Goal: Task Accomplishment & Management: Use online tool/utility

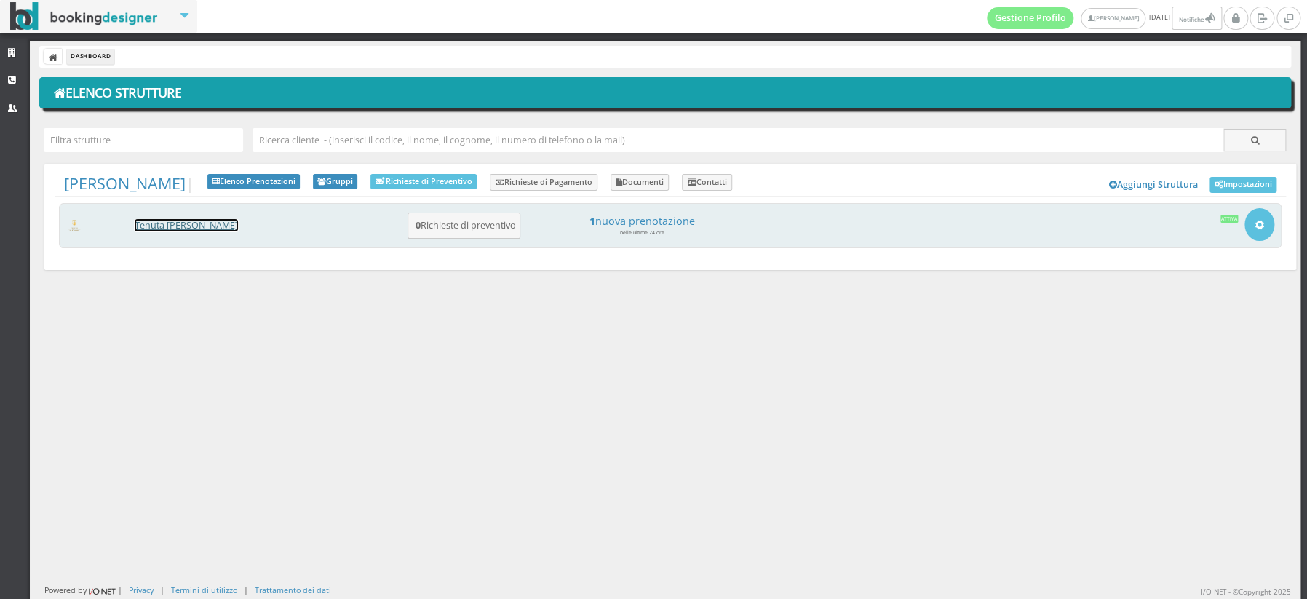
click at [156, 228] on link "[PERSON_NAME] [PERSON_NAME]" at bounding box center [186, 225] width 103 height 12
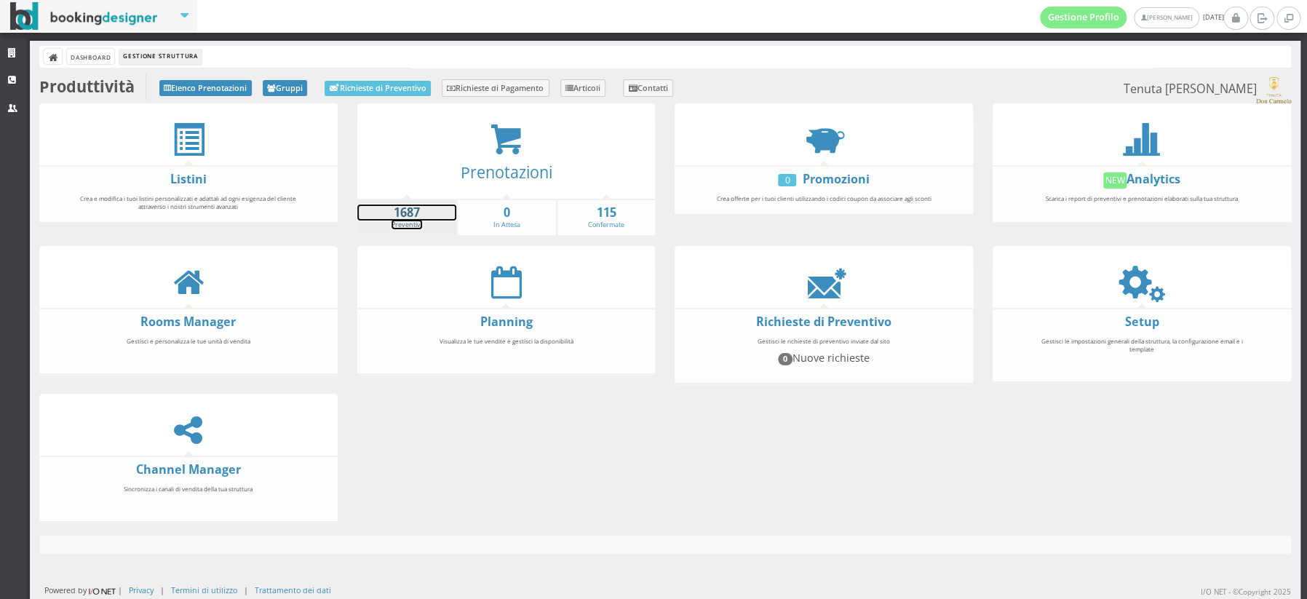
click at [402, 215] on strong "1687" at bounding box center [407, 212] width 100 height 17
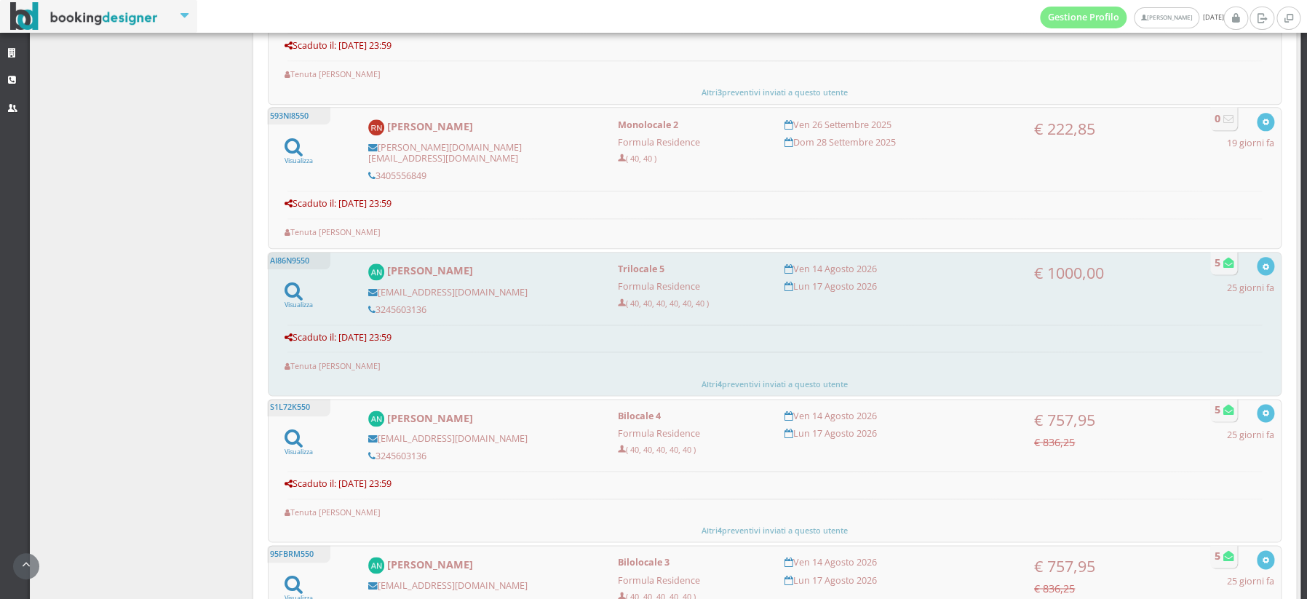
scroll to position [918, 0]
click at [298, 294] on link "Visualizza" at bounding box center [299, 302] width 28 height 19
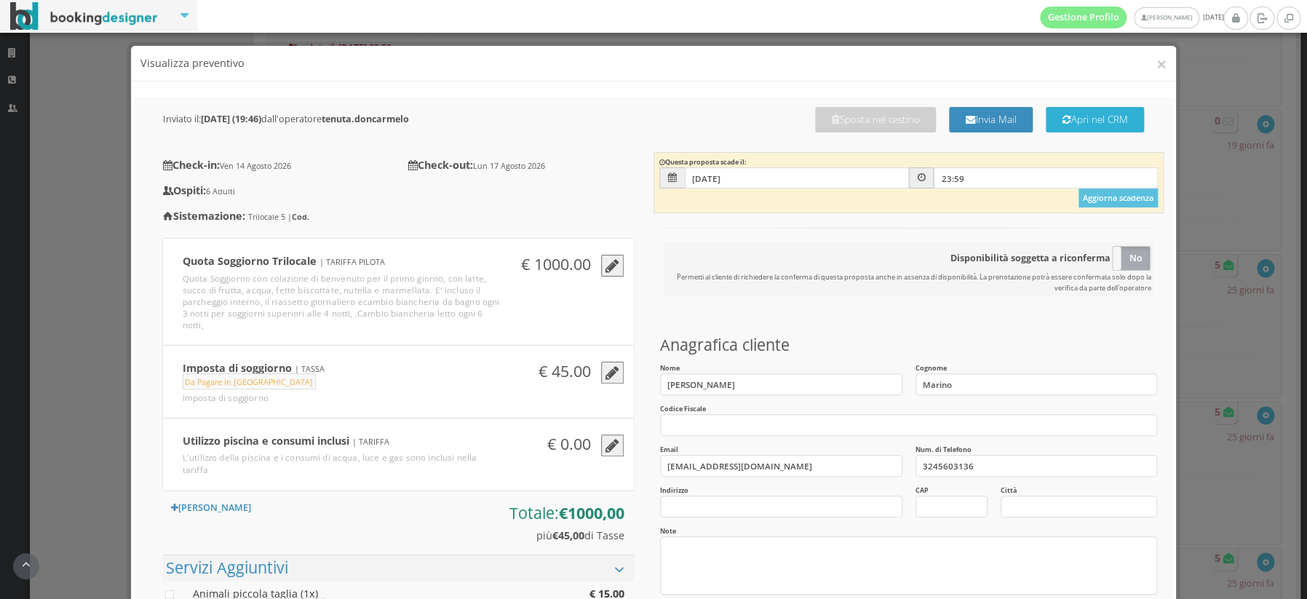
click at [1068, 124] on button "Apri nel CRM" at bounding box center [1095, 119] width 98 height 25
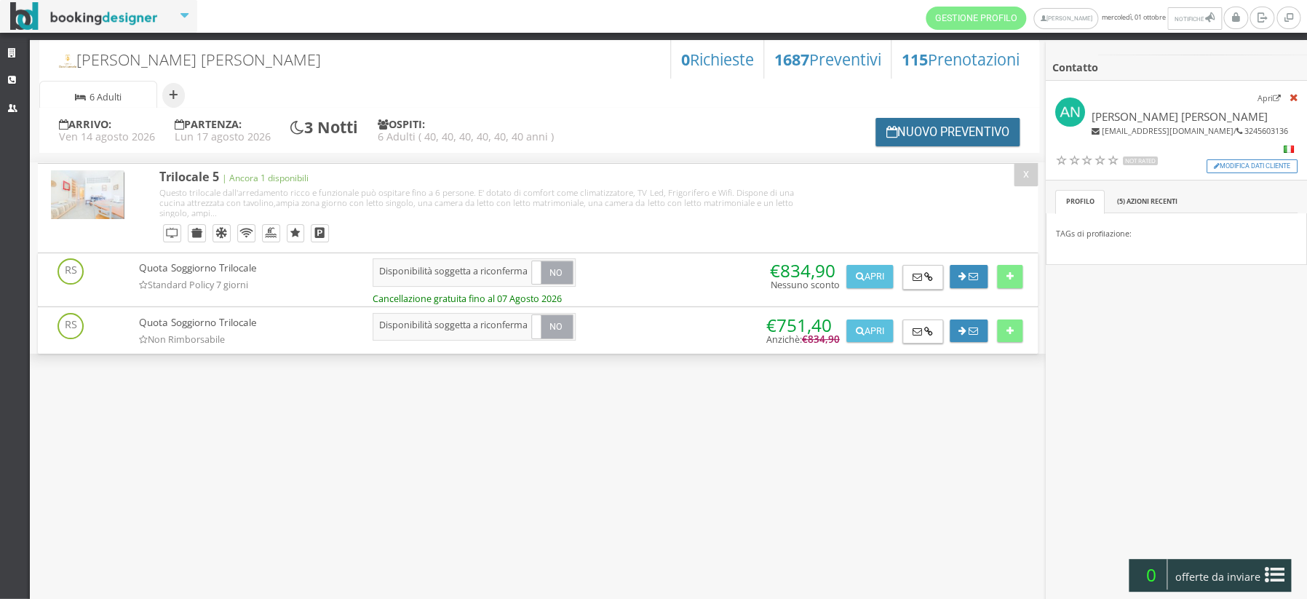
click at [902, 136] on button "Nuovo Preventivo" at bounding box center [947, 132] width 144 height 28
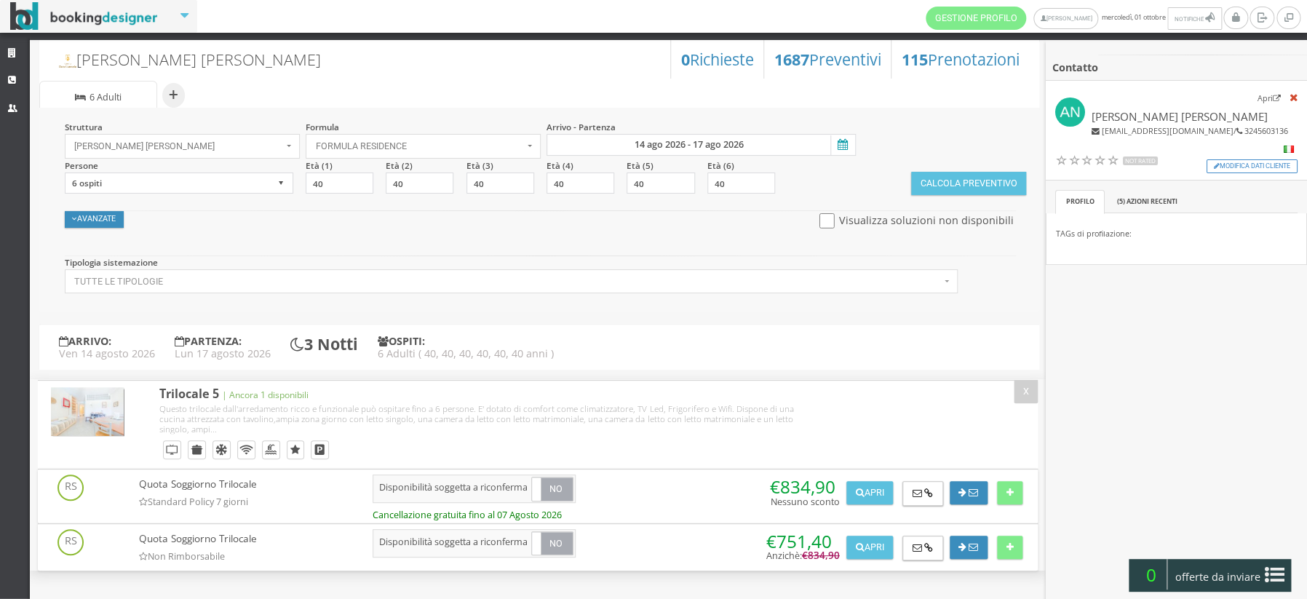
click at [842, 147] on icon at bounding box center [841, 145] width 22 height 20
click at [842, 147] on input "14 ago 2026 - 17 ago 2026" at bounding box center [700, 145] width 309 height 22
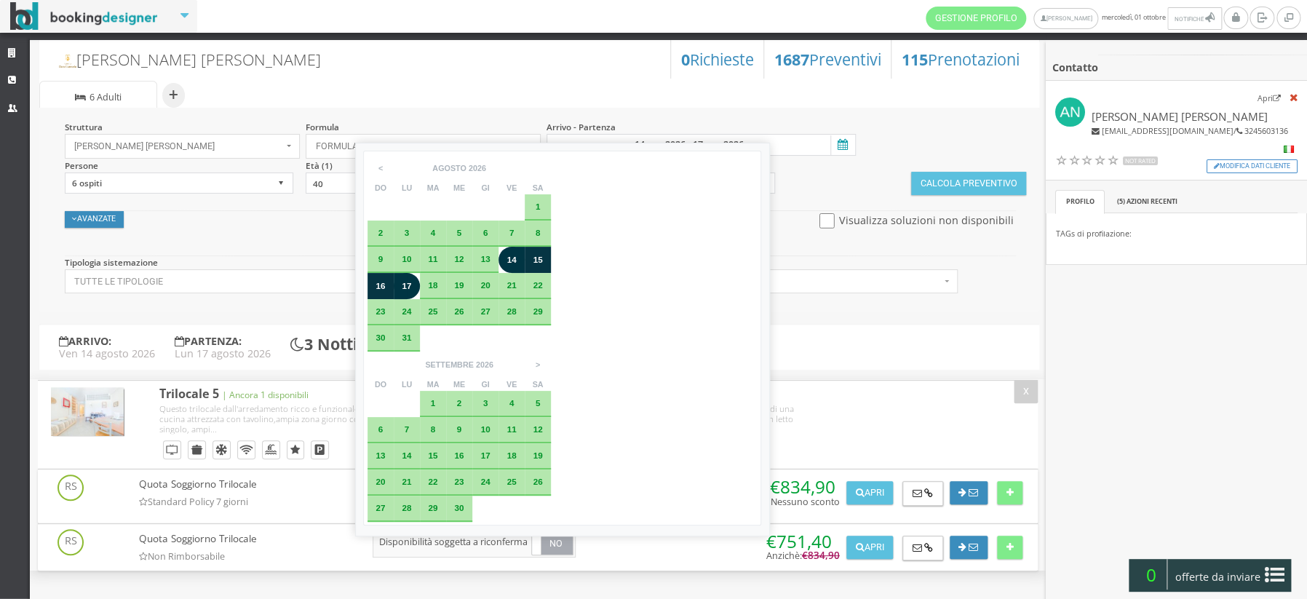
click at [507, 263] on span "14" at bounding box center [510, 259] width 9 height 9
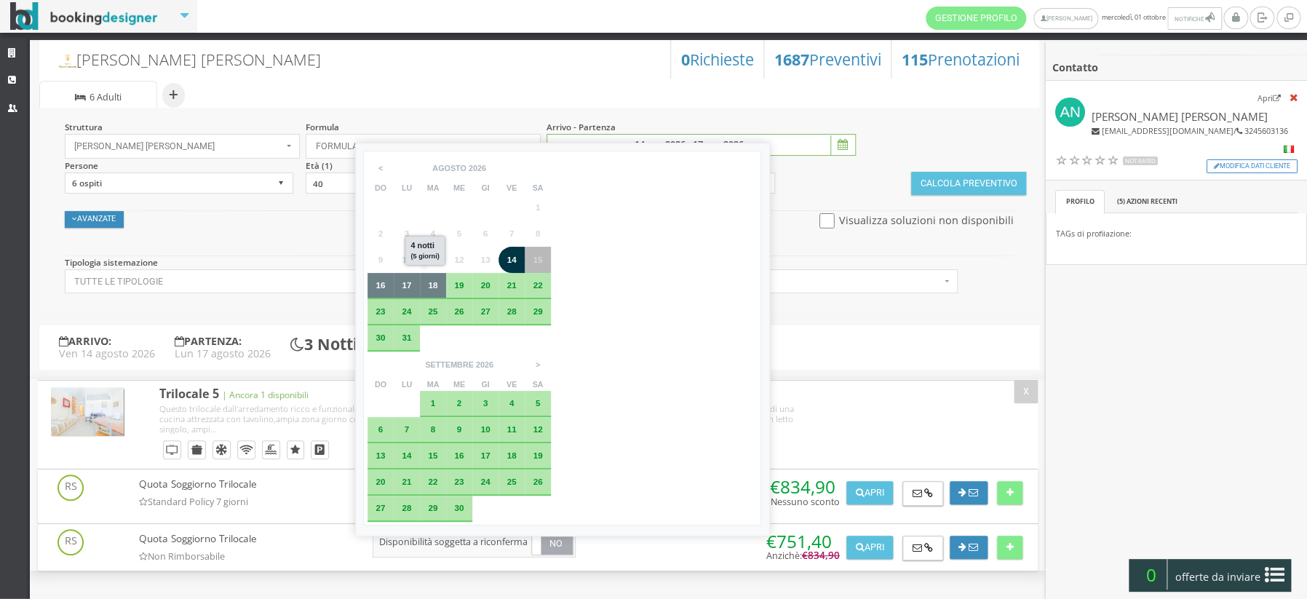
click at [431, 292] on div "18" at bounding box center [433, 286] width 26 height 26
type input "14 ago 2026 - 18 ago 2026"
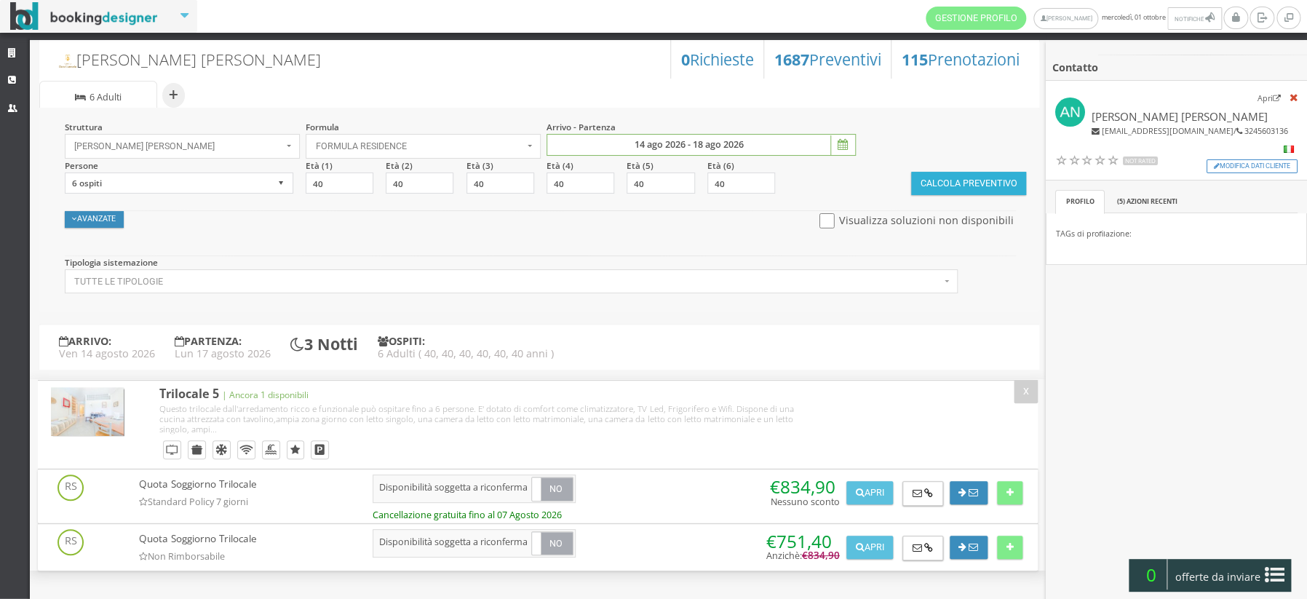
click at [955, 185] on button "Calcola Preventivo" at bounding box center [968, 183] width 115 height 23
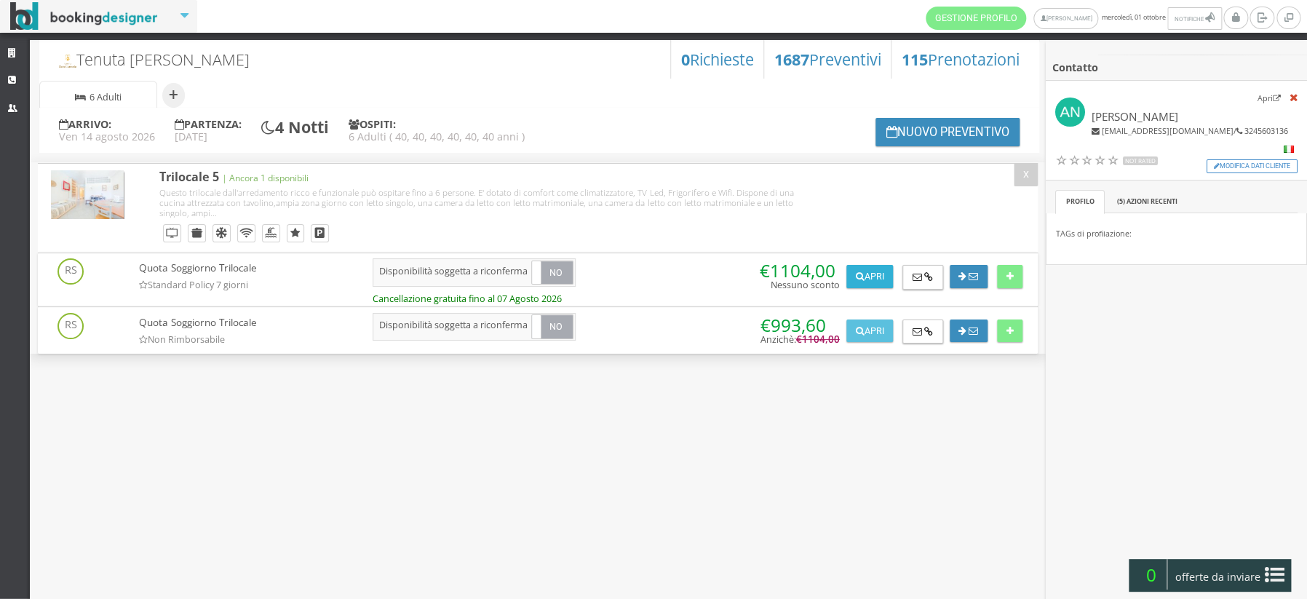
click at [865, 277] on button "Apri" at bounding box center [869, 276] width 47 height 23
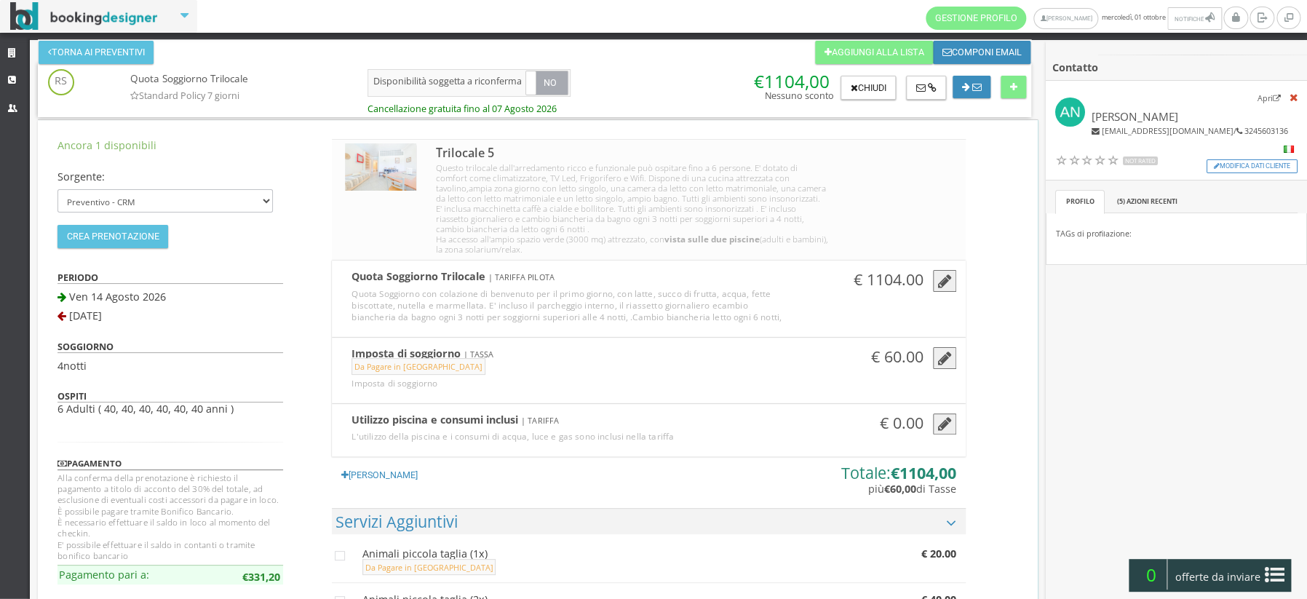
click at [943, 279] on icon "button" at bounding box center [944, 282] width 14 height 16
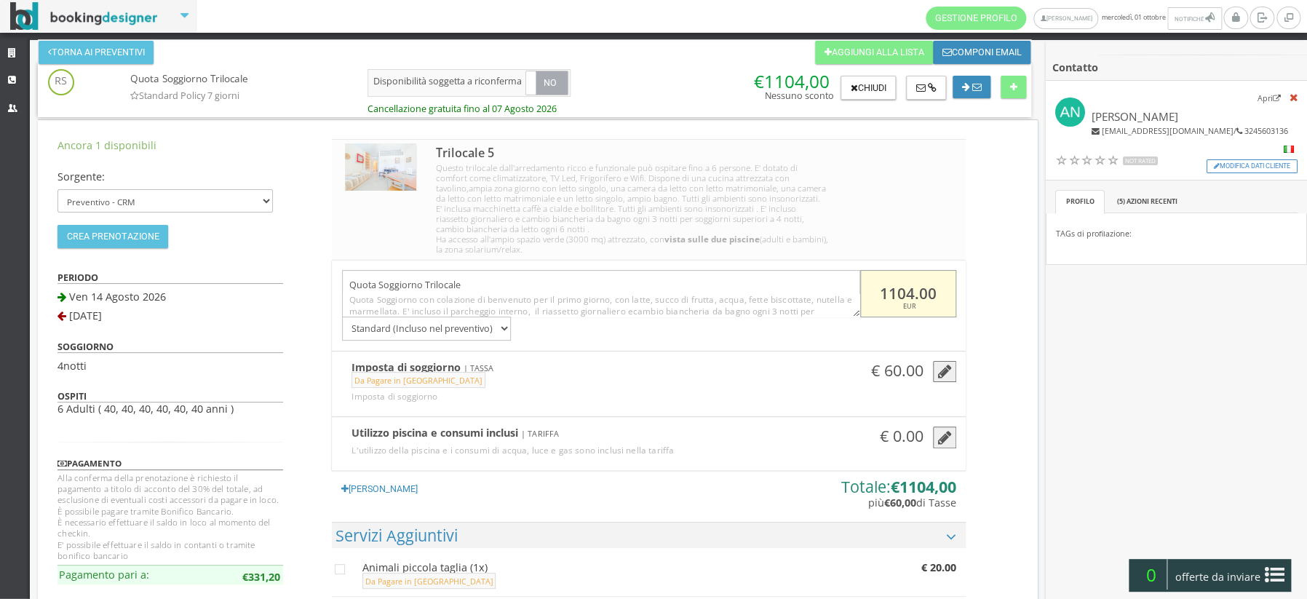
click at [913, 297] on input "1104.00" at bounding box center [908, 293] width 96 height 47
type input "1330"
click at [1014, 91] on button at bounding box center [1013, 87] width 25 height 23
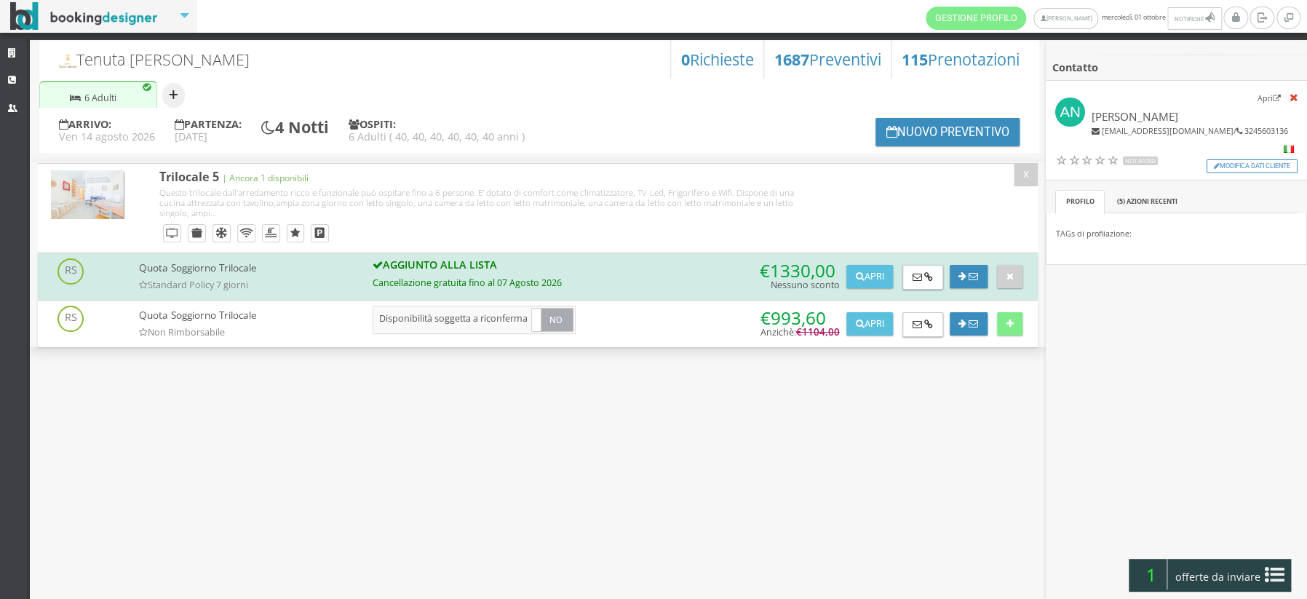
click at [170, 89] on button "+" at bounding box center [173, 95] width 23 height 25
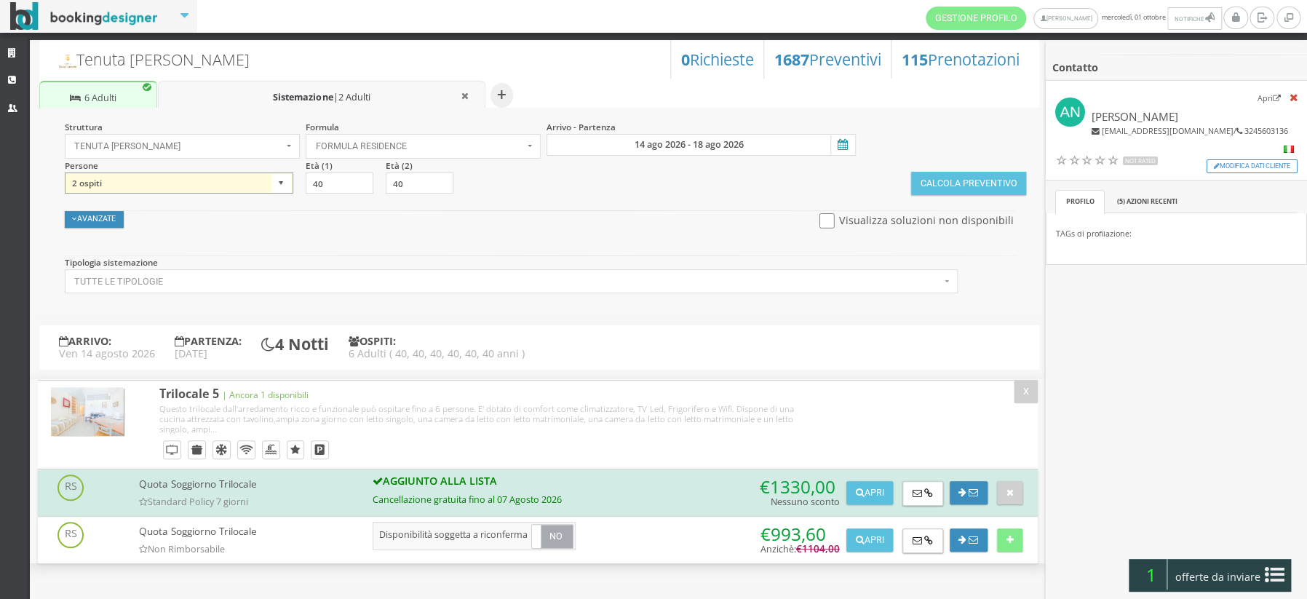
click at [278, 183] on select "1 ospite 2 ospiti 3 ospiti 4 ospiti 5 ospiti 6 ospiti 7 ospiti 8 ospiti 9 ospit…" at bounding box center [179, 183] width 228 height 22
select select "5"
click at [65, 172] on select "1 ospite 2 ospiti 3 ospiti 4 ospiti 5 ospiti 6 ospiti 7 ospiti 8 ospiti 9 ospit…" at bounding box center [179, 183] width 228 height 22
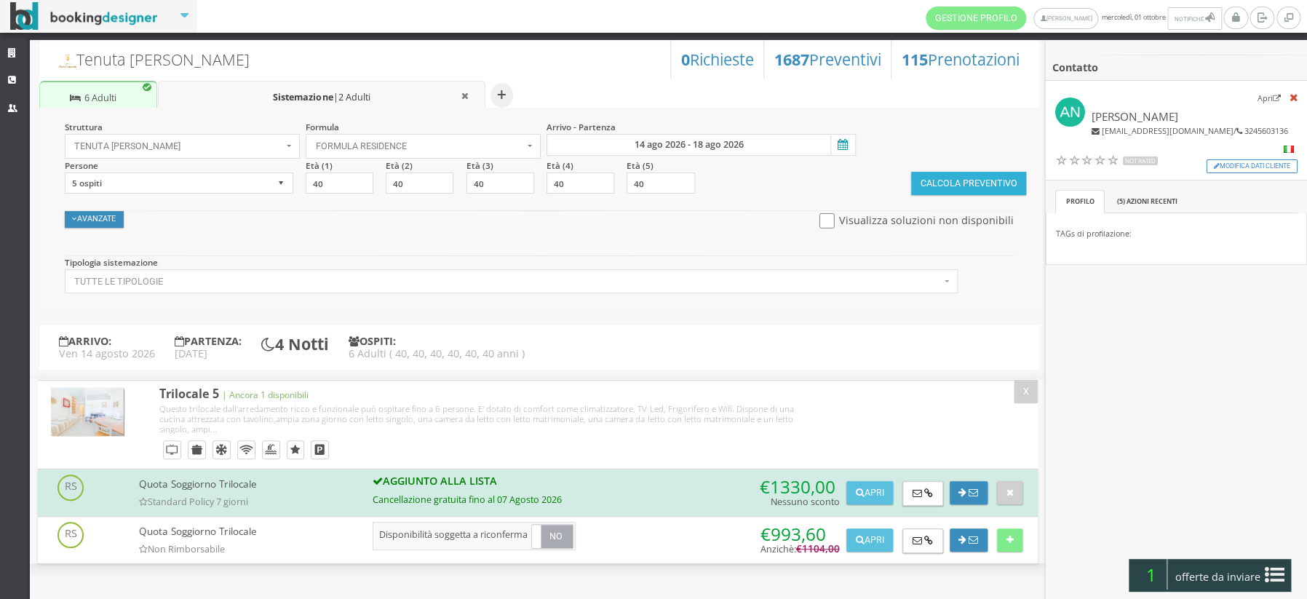
click at [963, 187] on button "Calcola Preventivo" at bounding box center [968, 183] width 115 height 23
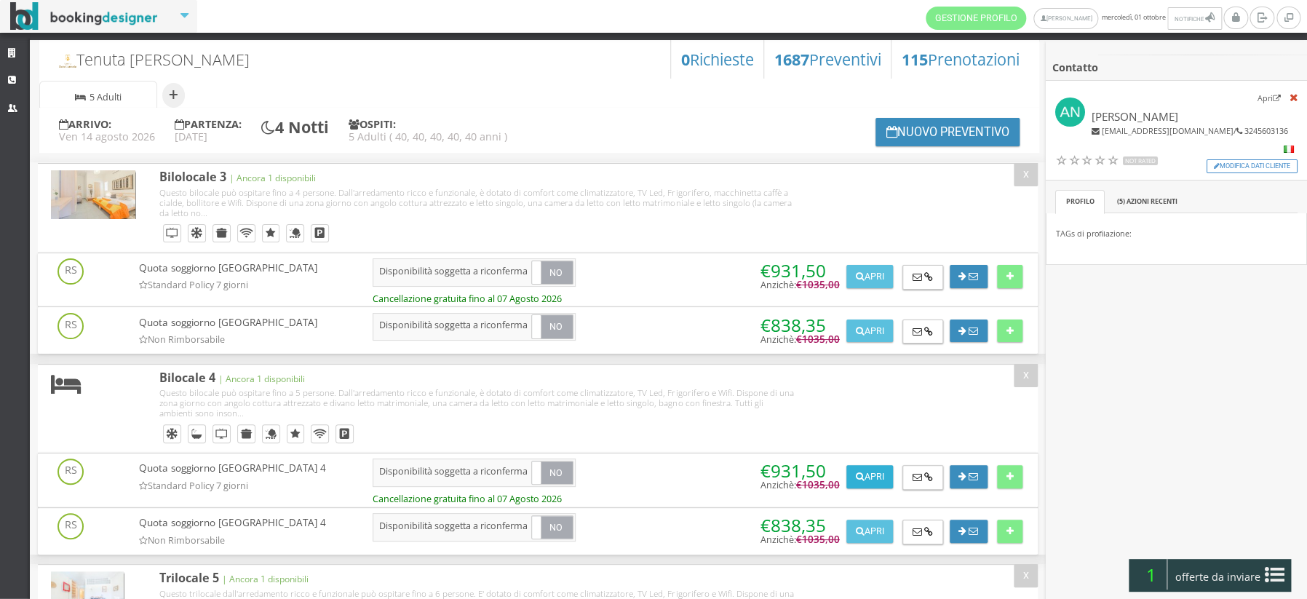
click at [875, 477] on button "Apri" at bounding box center [869, 476] width 47 height 23
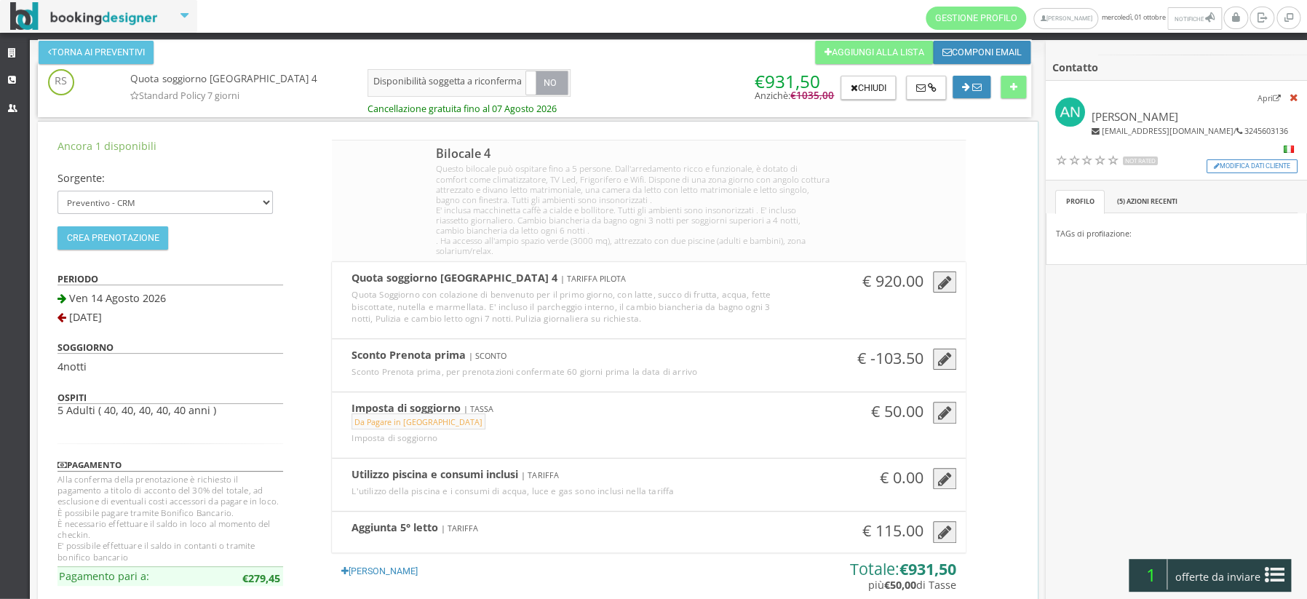
click at [939, 283] on icon "button" at bounding box center [944, 283] width 14 height 16
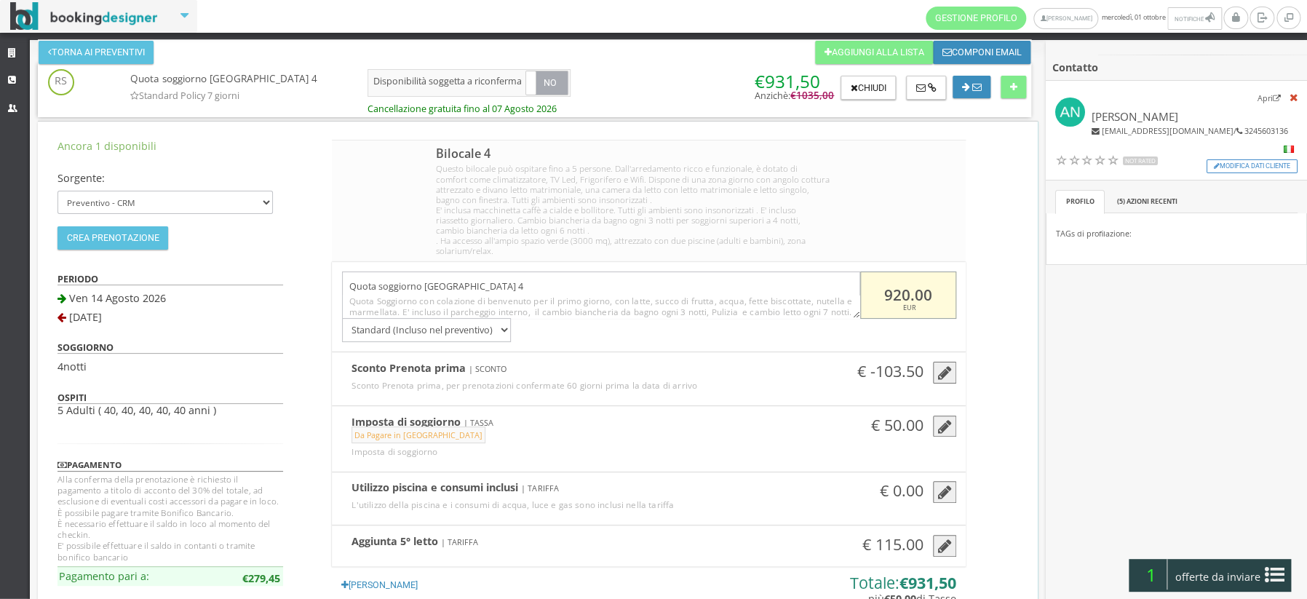
click at [905, 295] on input "920.00" at bounding box center [908, 294] width 96 height 47
type input "1000.00"
click at [942, 373] on icon "button" at bounding box center [944, 373] width 14 height 16
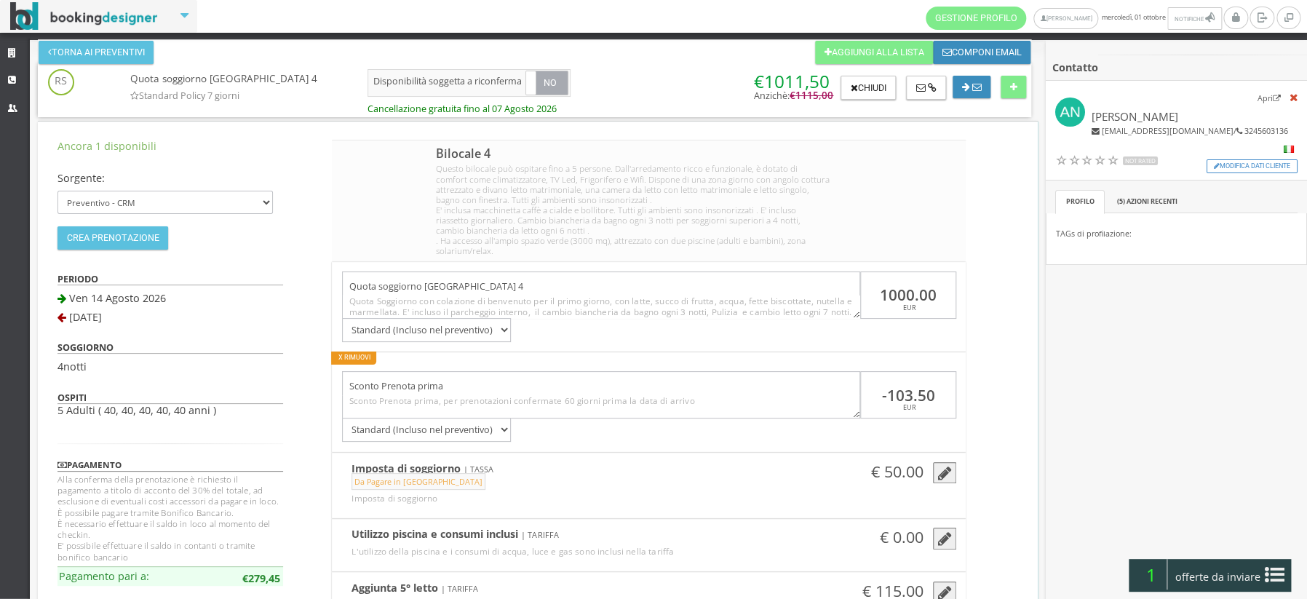
click at [337, 359] on button "X Rimuovi" at bounding box center [353, 357] width 45 height 12
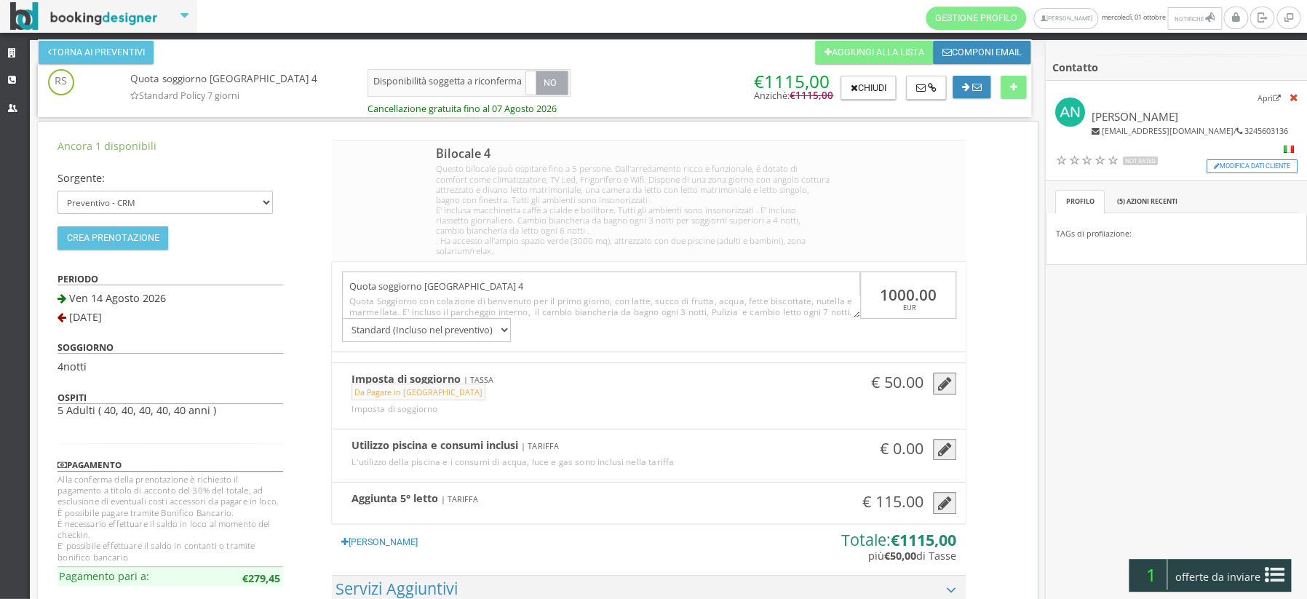
click at [600, 501] on h4 "Aggiunta 5° letto | TARIFFA" at bounding box center [572, 500] width 461 height 17
click at [940, 499] on icon "button" at bounding box center [944, 504] width 14 height 16
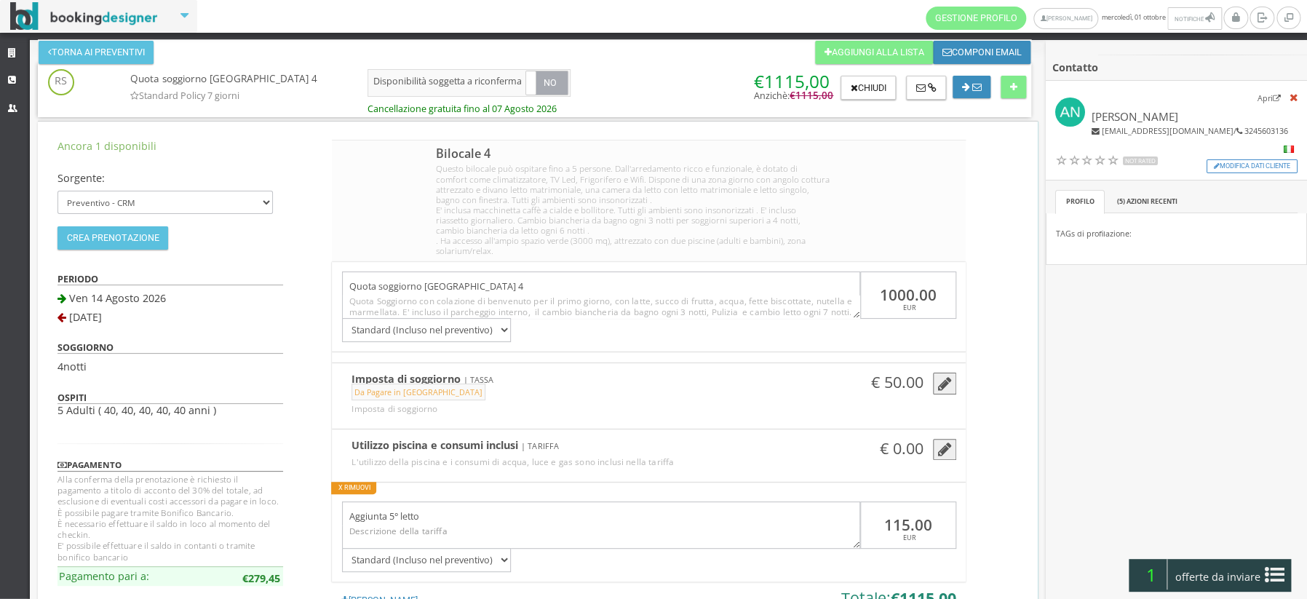
click at [345, 490] on button "X Rimuovi" at bounding box center [353, 488] width 45 height 12
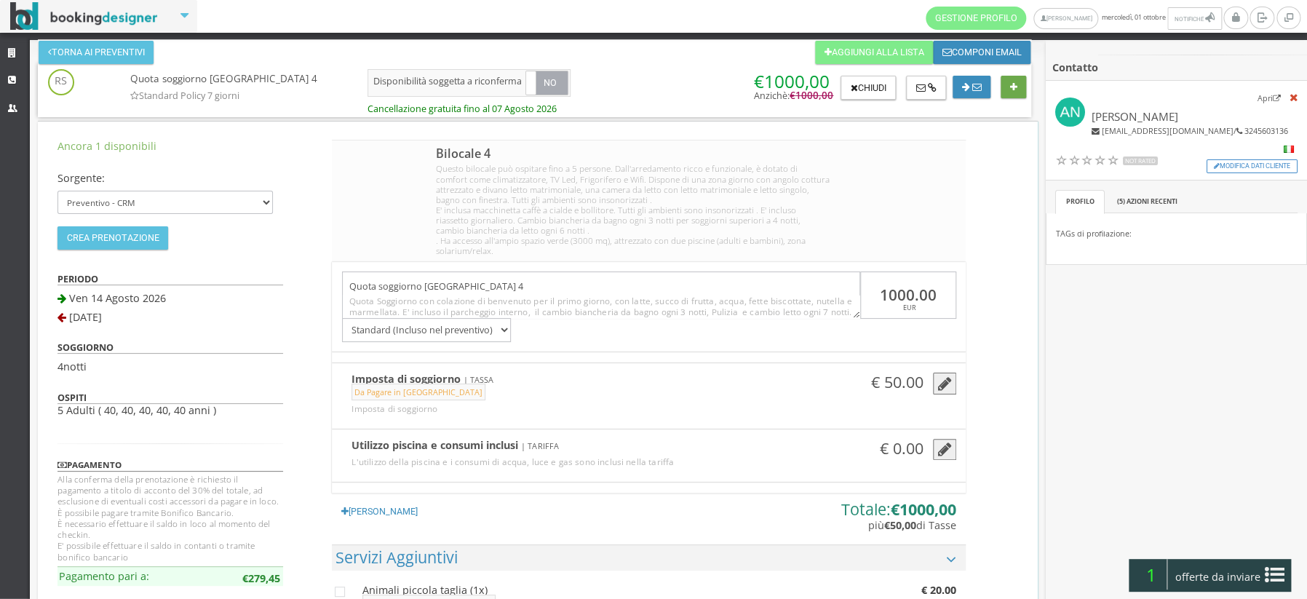
click at [1013, 95] on button at bounding box center [1013, 87] width 25 height 23
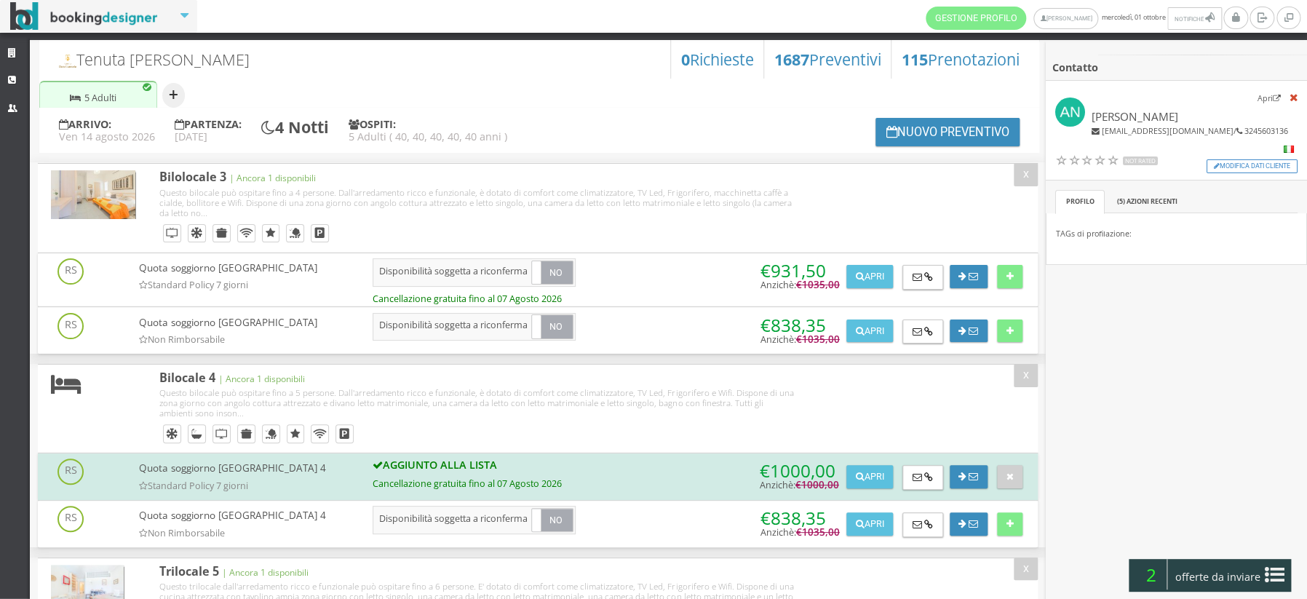
click at [172, 97] on button "+" at bounding box center [173, 95] width 23 height 25
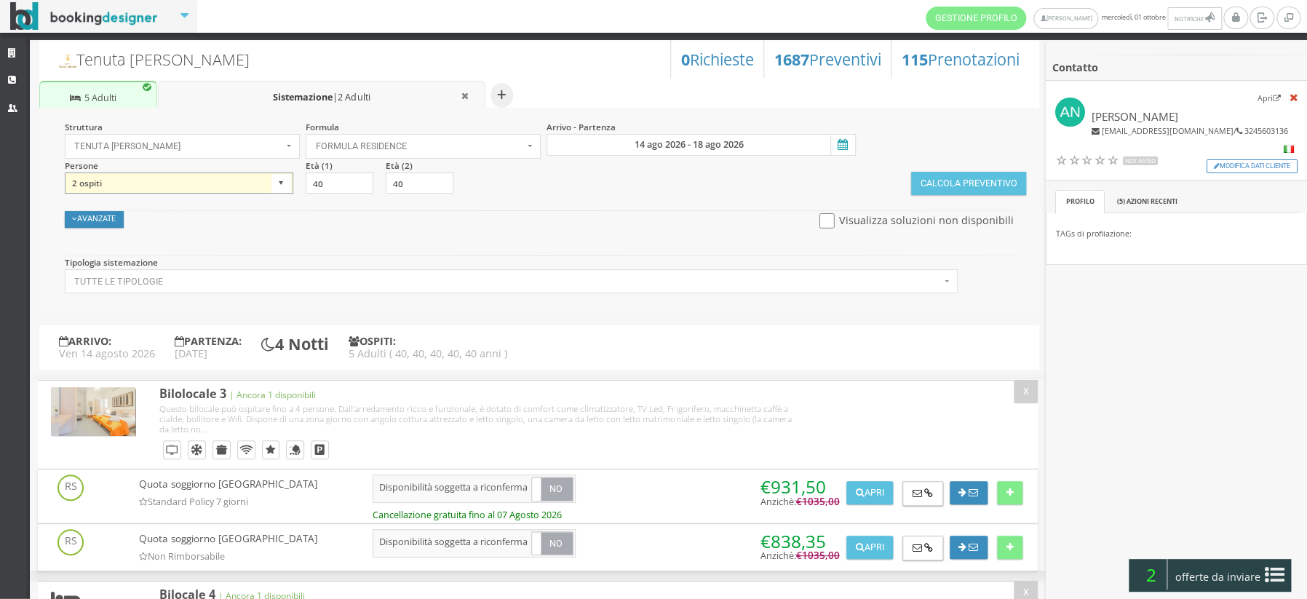
click at [278, 182] on select "1 ospite 2 ospiti 3 ospiti 4 ospiti 5 ospiti 6 ospiti 7 ospiti 8 ospiti 9 ospit…" at bounding box center [179, 183] width 228 height 22
select select "5"
click at [65, 172] on select "1 ospite 2 ospiti 3 ospiti 4 ospiti 5 ospiti 6 ospiti 7 ospiti 8 ospiti 9 ospit…" at bounding box center [179, 183] width 228 height 22
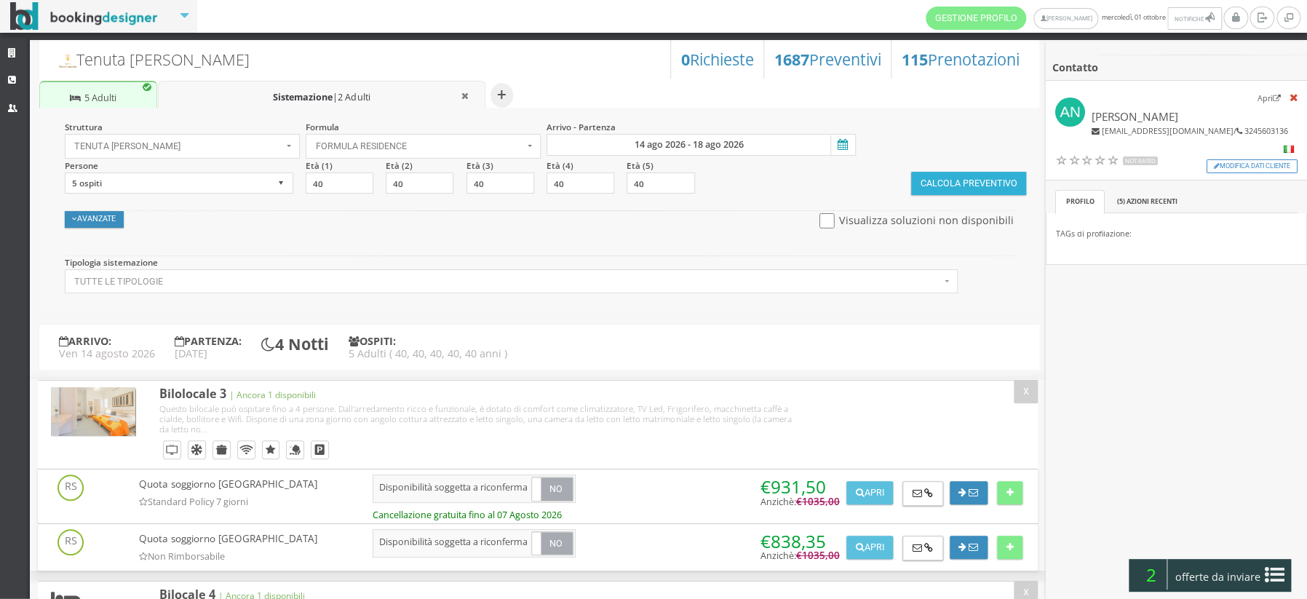
click at [961, 183] on button "Calcola Preventivo" at bounding box center [968, 183] width 115 height 23
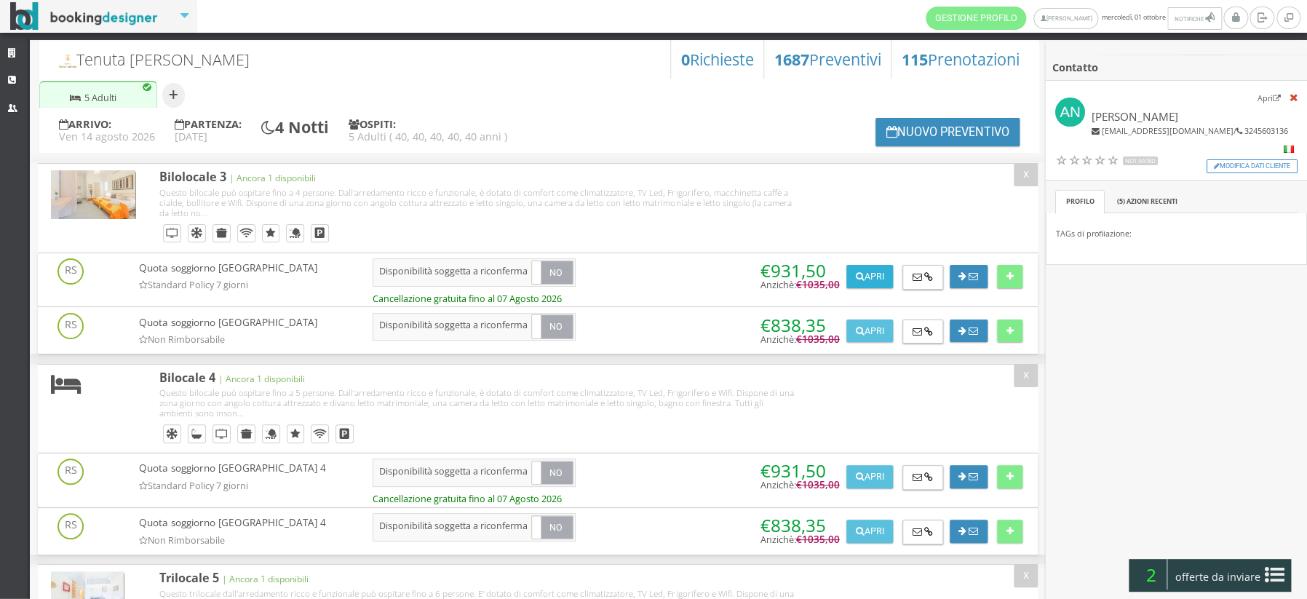
click at [867, 284] on button "Apri" at bounding box center [869, 276] width 47 height 23
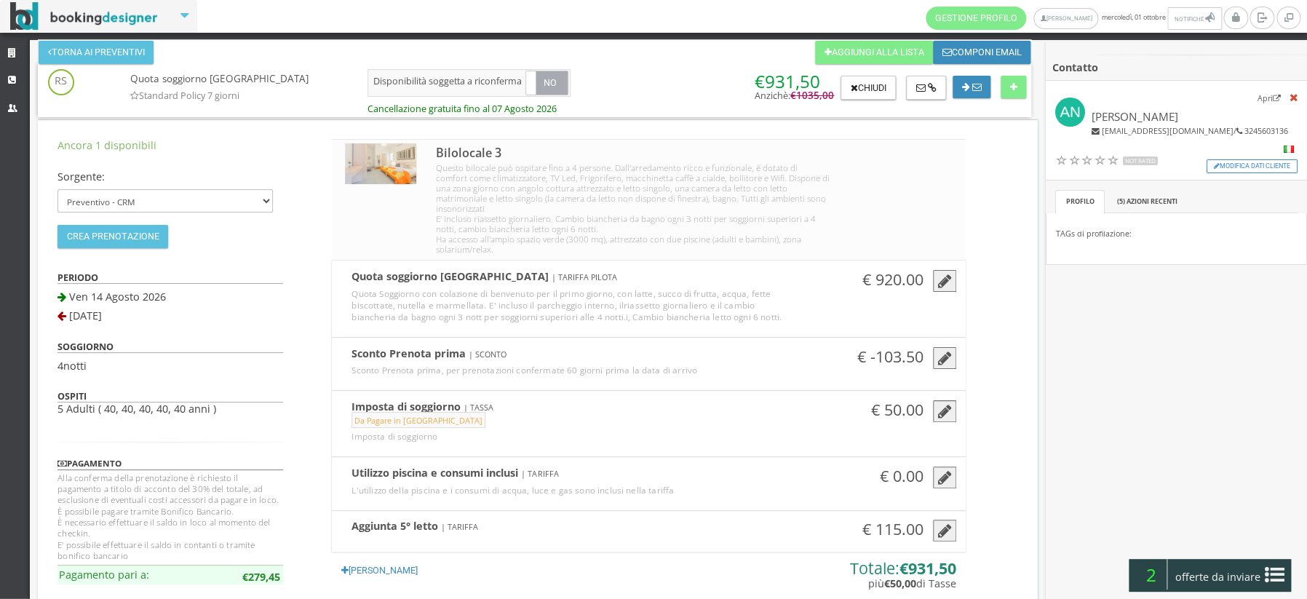
click at [938, 351] on icon "button" at bounding box center [944, 359] width 14 height 16
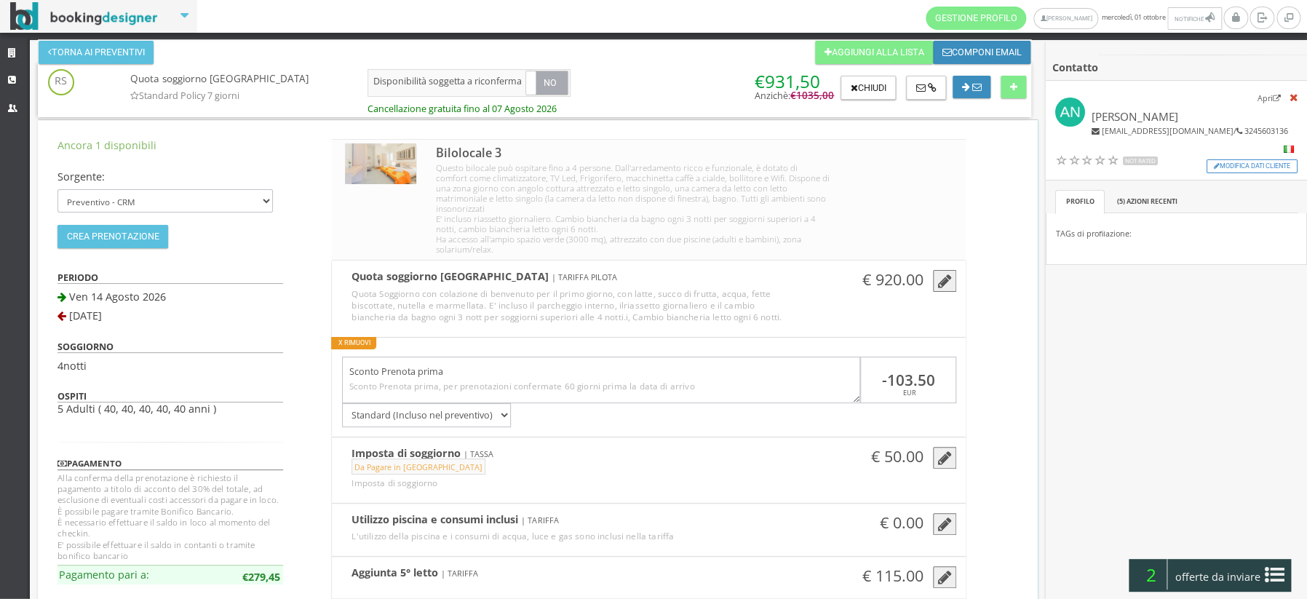
click at [349, 337] on button "X Rimuovi" at bounding box center [353, 343] width 45 height 12
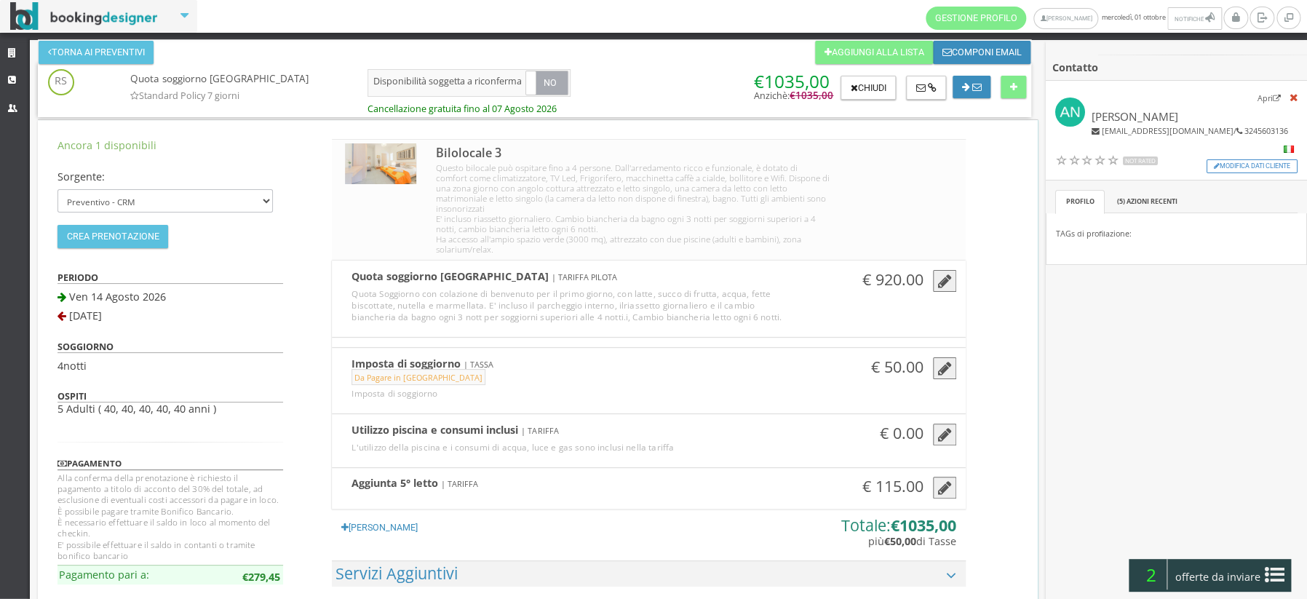
click at [940, 480] on icon "button" at bounding box center [944, 488] width 14 height 16
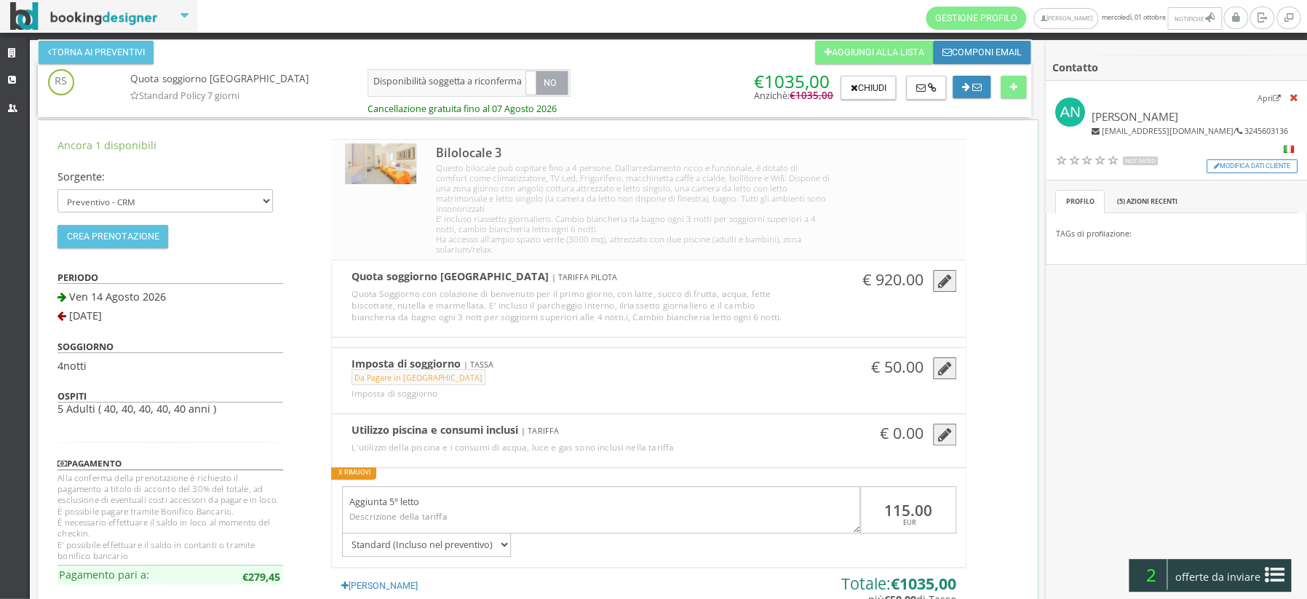
click at [345, 467] on button "X Rimuovi" at bounding box center [353, 473] width 45 height 12
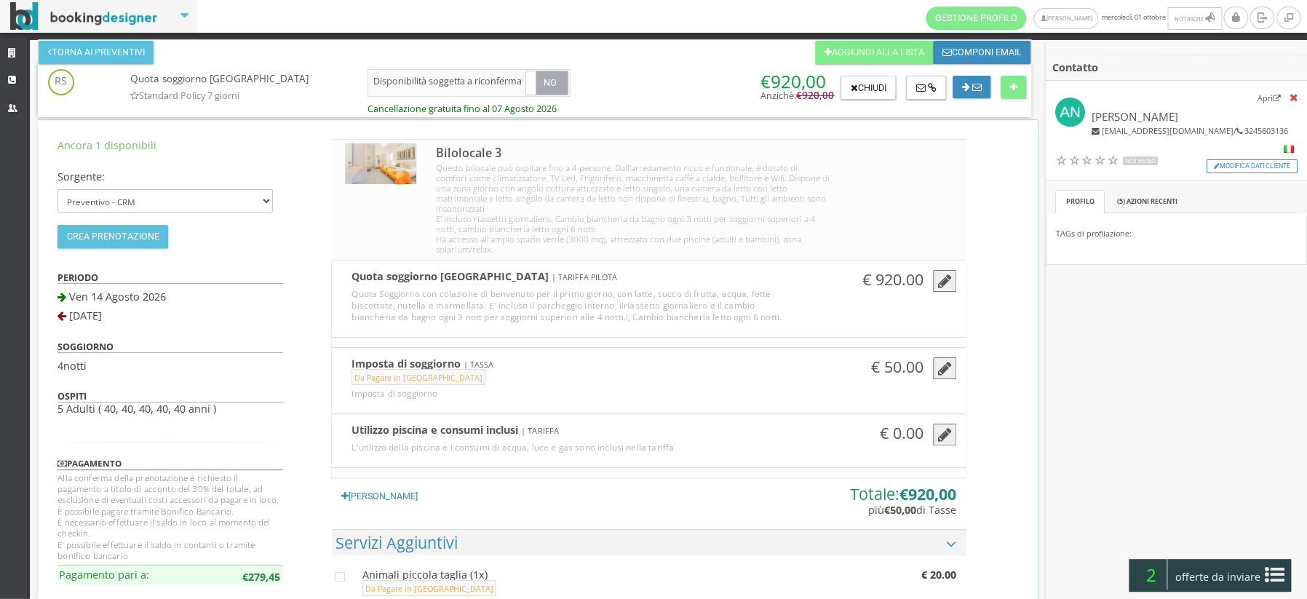
click at [937, 277] on icon "button" at bounding box center [944, 282] width 14 height 16
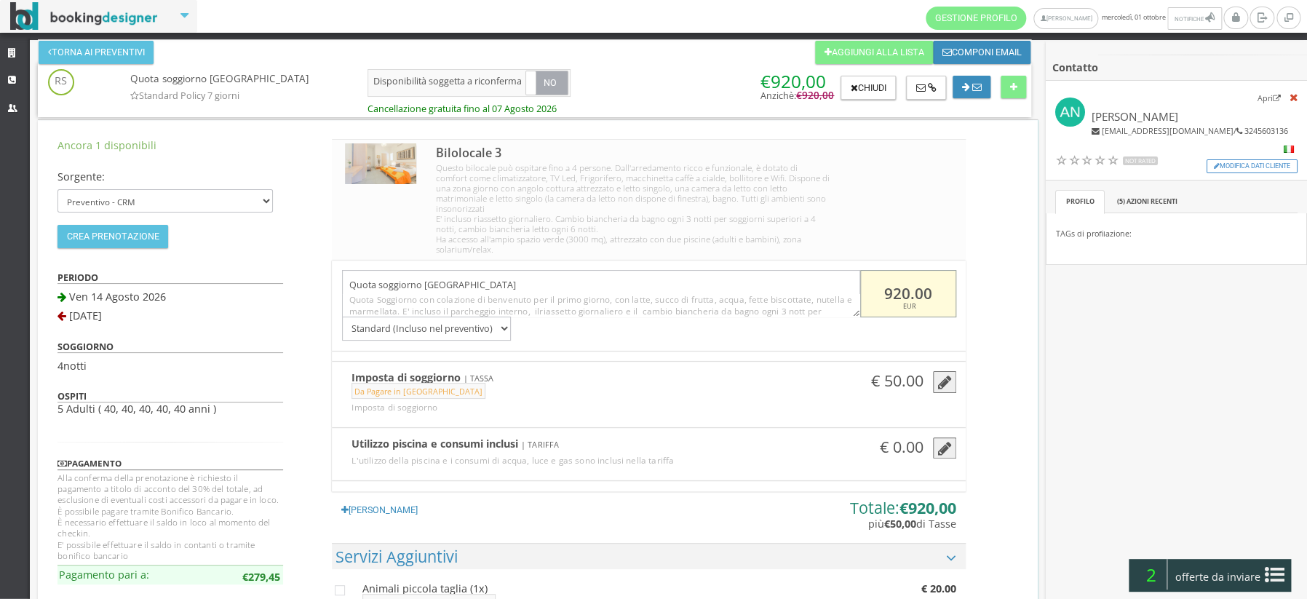
click at [931, 279] on input "920.00" at bounding box center [908, 293] width 96 height 47
type input "9"
type input "1000"
click at [1010, 91] on button at bounding box center [1013, 87] width 25 height 23
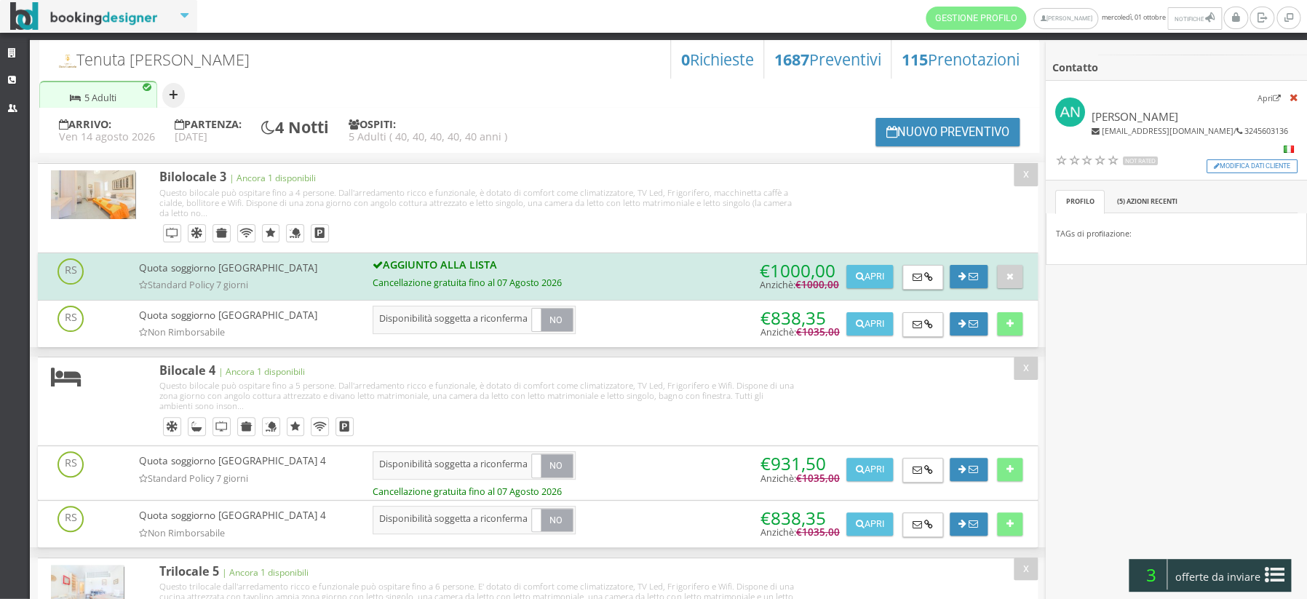
click at [172, 90] on button "+" at bounding box center [173, 95] width 23 height 25
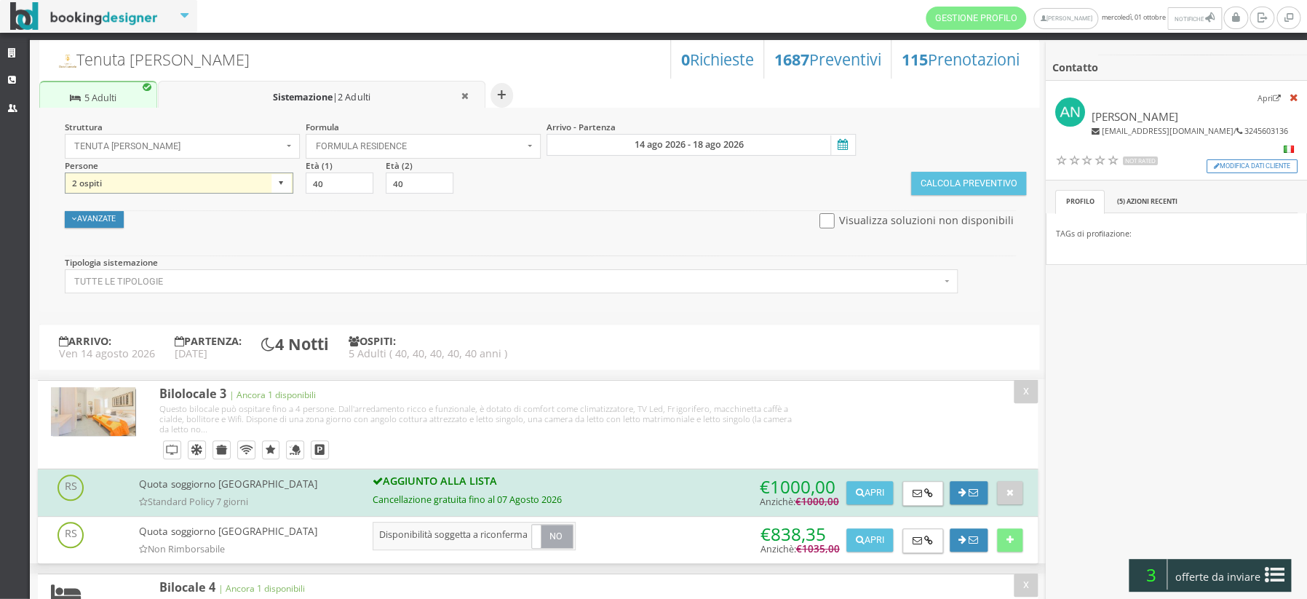
click at [277, 183] on select "1 ospite 2 ospiti 3 ospiti 4 ospiti 5 ospiti 6 ospiti 7 ospiti 8 ospiti 9 ospit…" at bounding box center [179, 183] width 228 height 22
select select "4"
click at [65, 172] on select "1 ospite 2 ospiti 3 ospiti 4 ospiti 5 ospiti 6 ospiti 7 ospiti 8 ospiti 9 ospit…" at bounding box center [179, 183] width 228 height 22
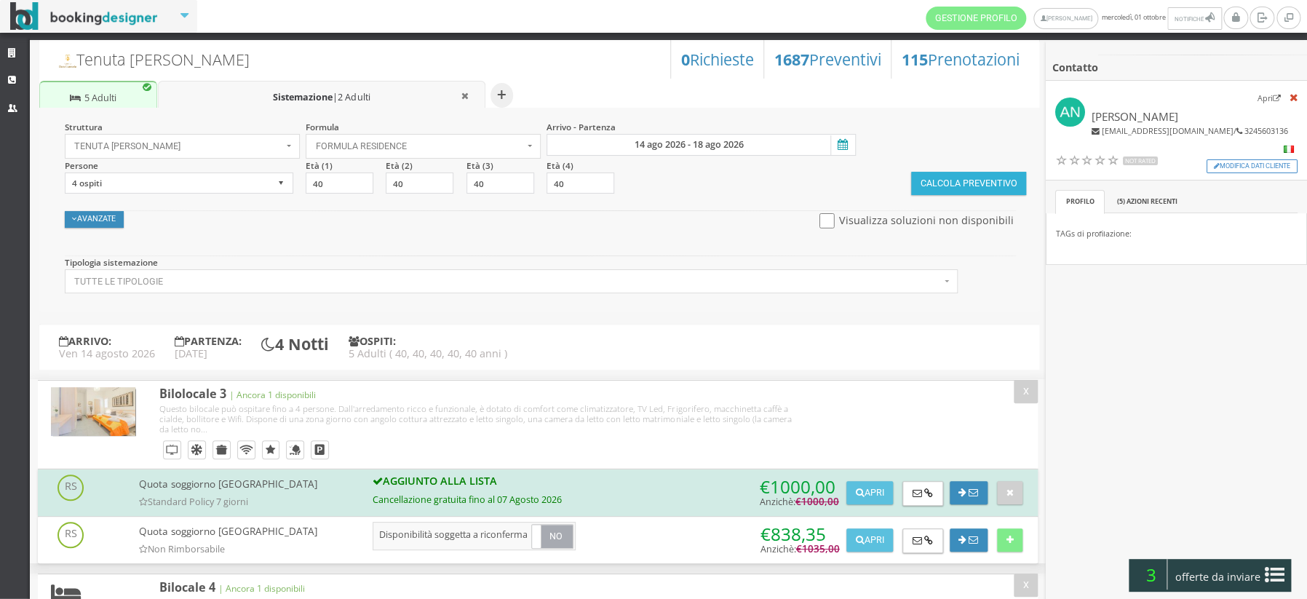
click at [950, 182] on button "Calcola Preventivo" at bounding box center [968, 183] width 115 height 23
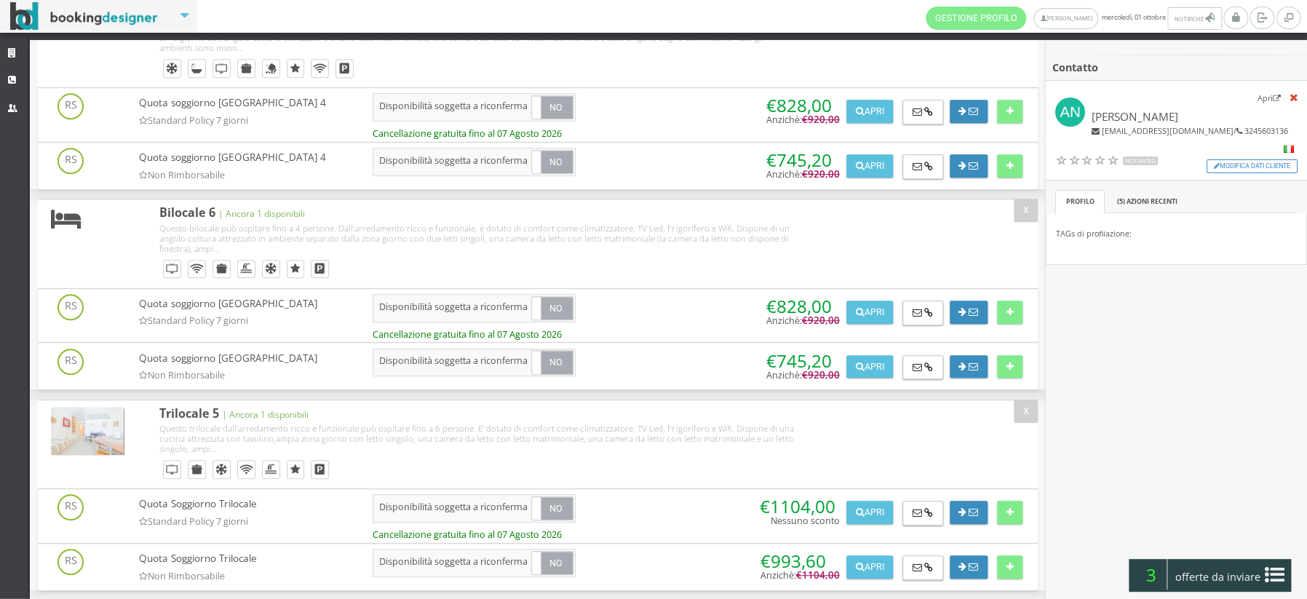
scroll to position [414, 0]
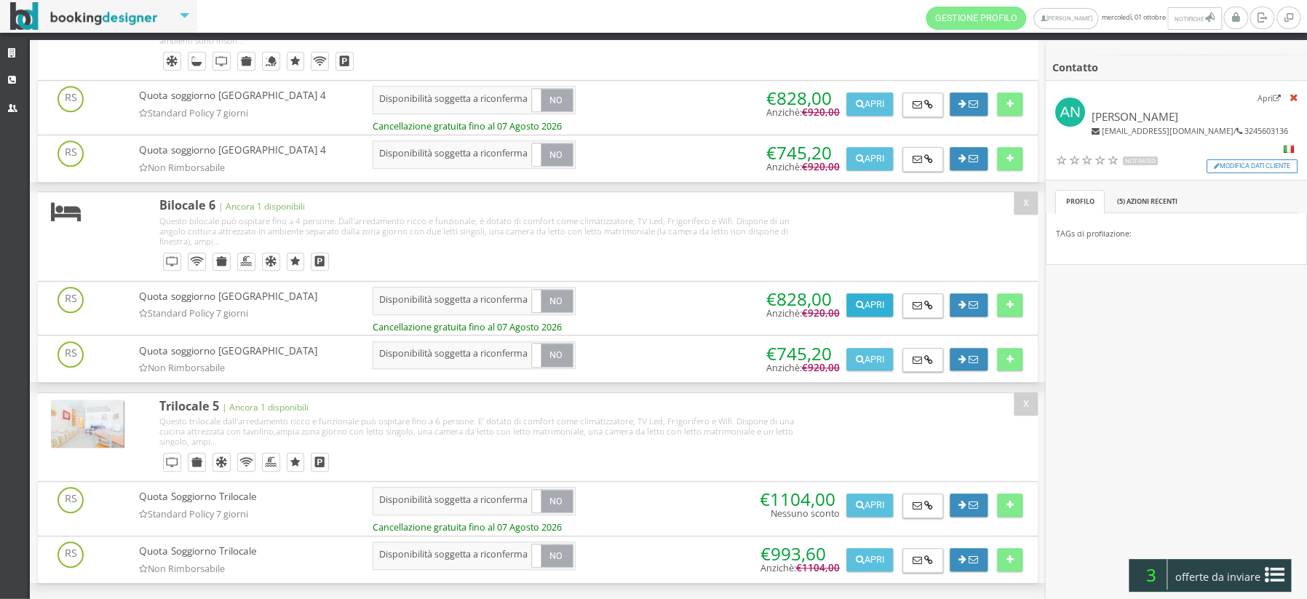
click at [872, 299] on button "Apri" at bounding box center [869, 304] width 47 height 23
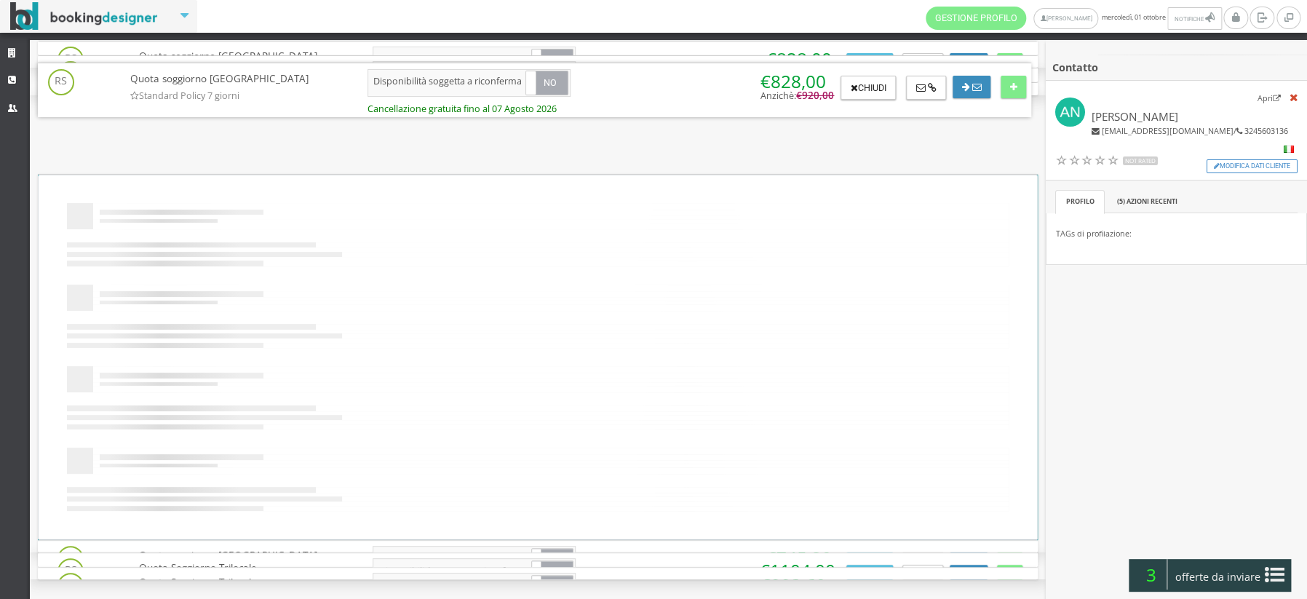
scroll to position [0, 0]
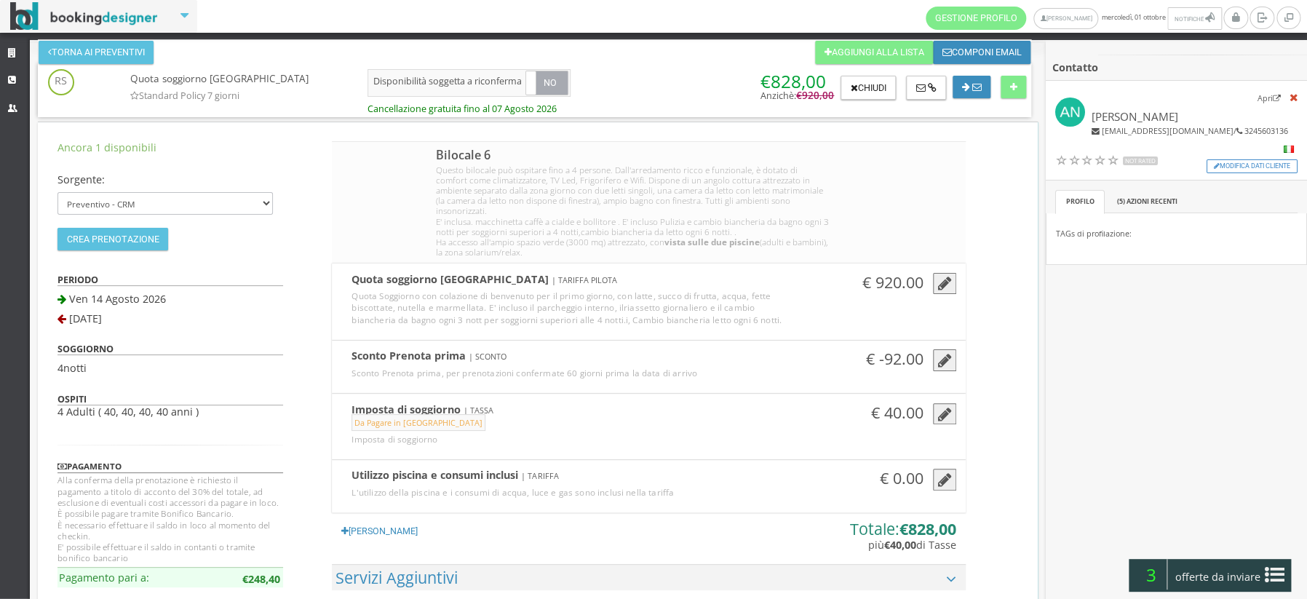
click at [944, 276] on icon "button" at bounding box center [944, 284] width 14 height 16
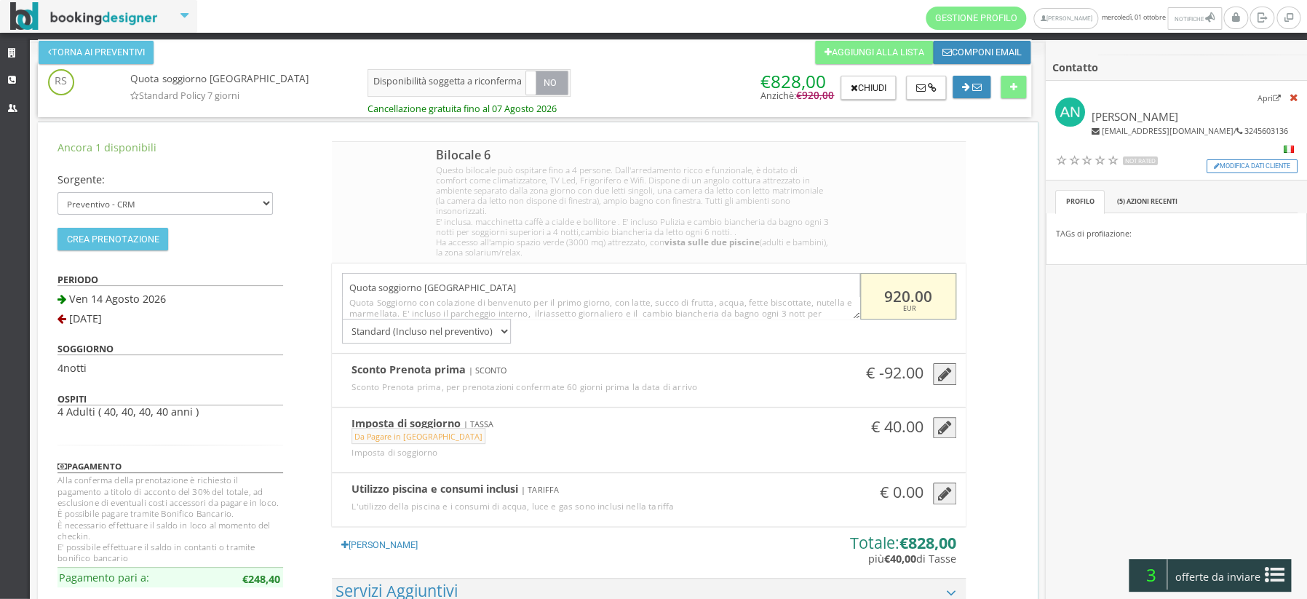
click at [899, 285] on input "920.00" at bounding box center [908, 296] width 96 height 47
type input "930.00"
click at [943, 367] on icon "button" at bounding box center [944, 375] width 14 height 16
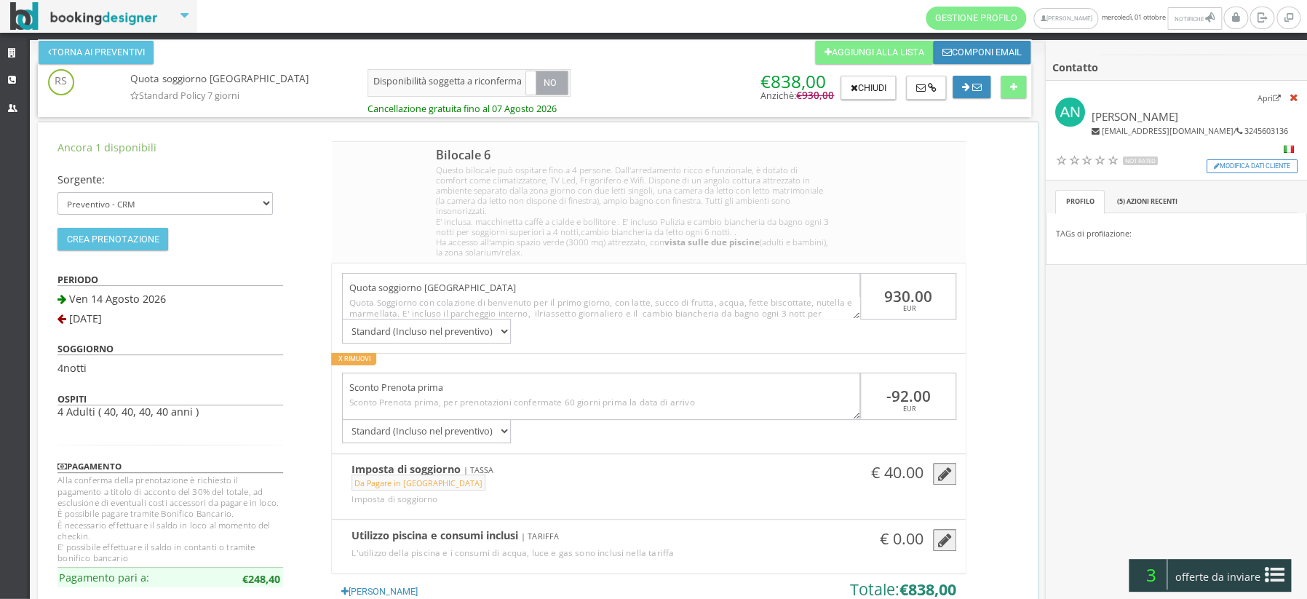
click at [348, 363] on div at bounding box center [649, 367] width 614 height 9
click at [343, 353] on button "X Rimuovi" at bounding box center [353, 359] width 45 height 12
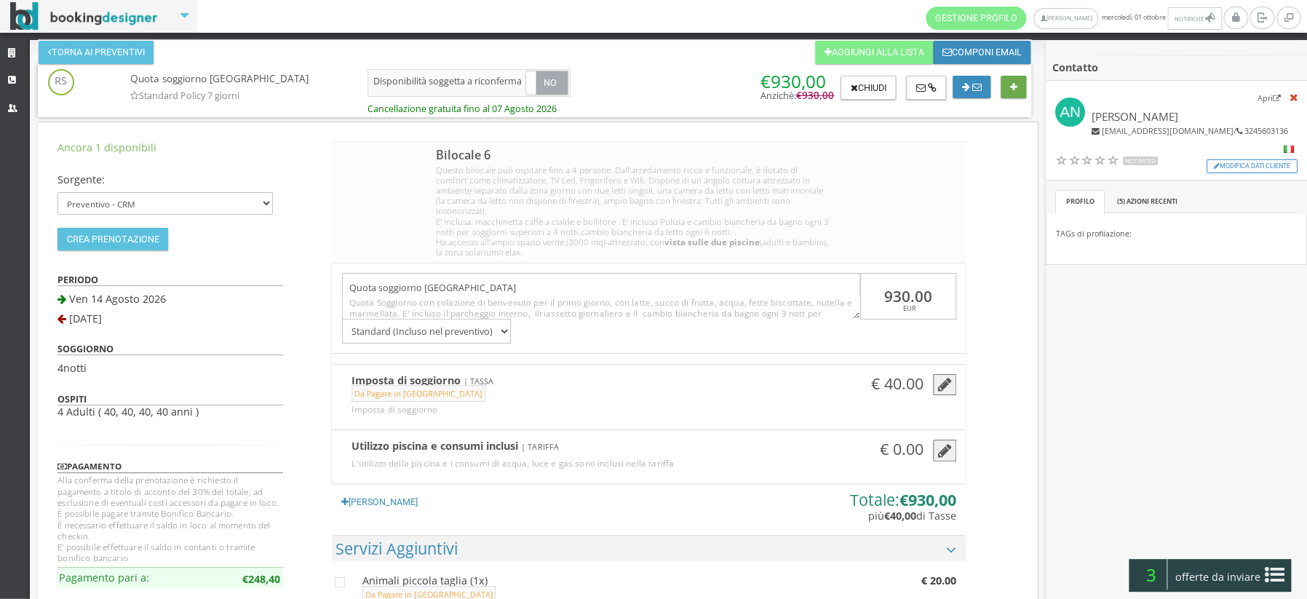
click at [1011, 89] on icon at bounding box center [1012, 87] width 7 height 9
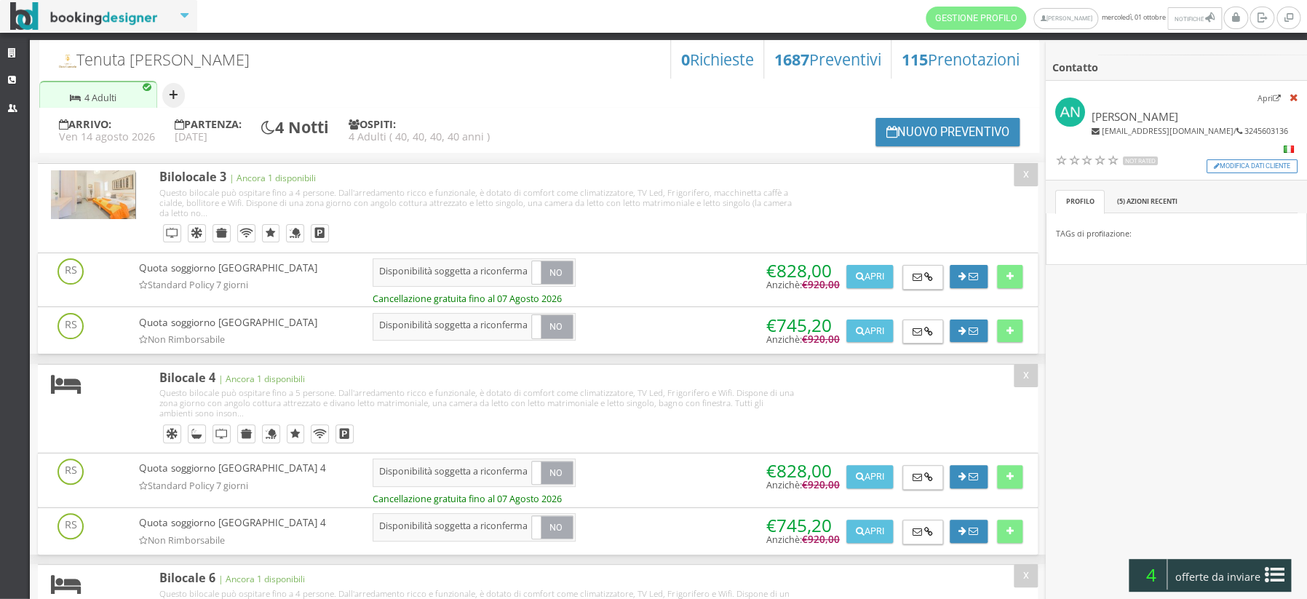
click at [174, 99] on button "+" at bounding box center [173, 95] width 23 height 25
select select "2"
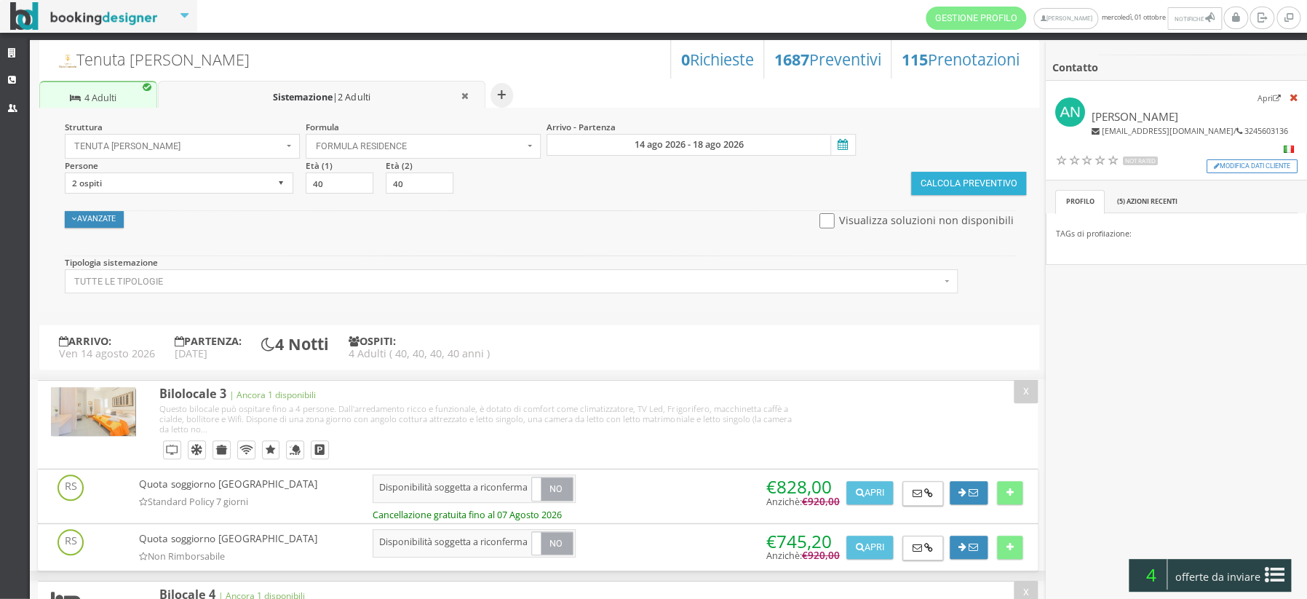
click at [996, 180] on button "Calcola Preventivo" at bounding box center [968, 183] width 115 height 23
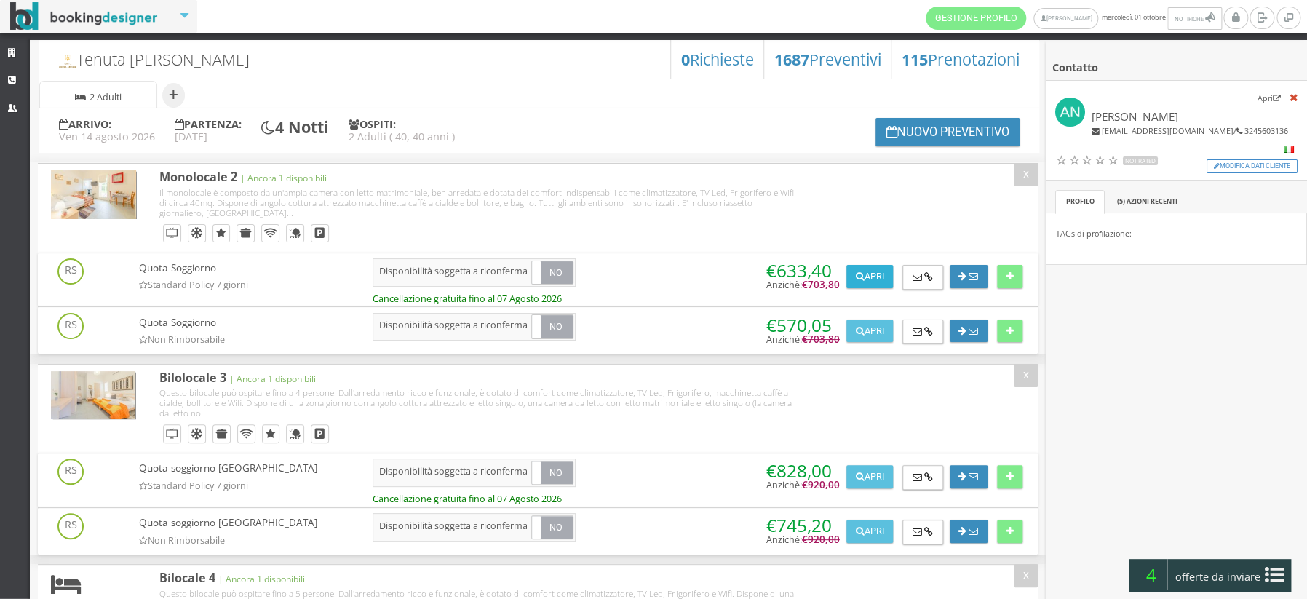
click at [855, 275] on icon at bounding box center [859, 276] width 9 height 9
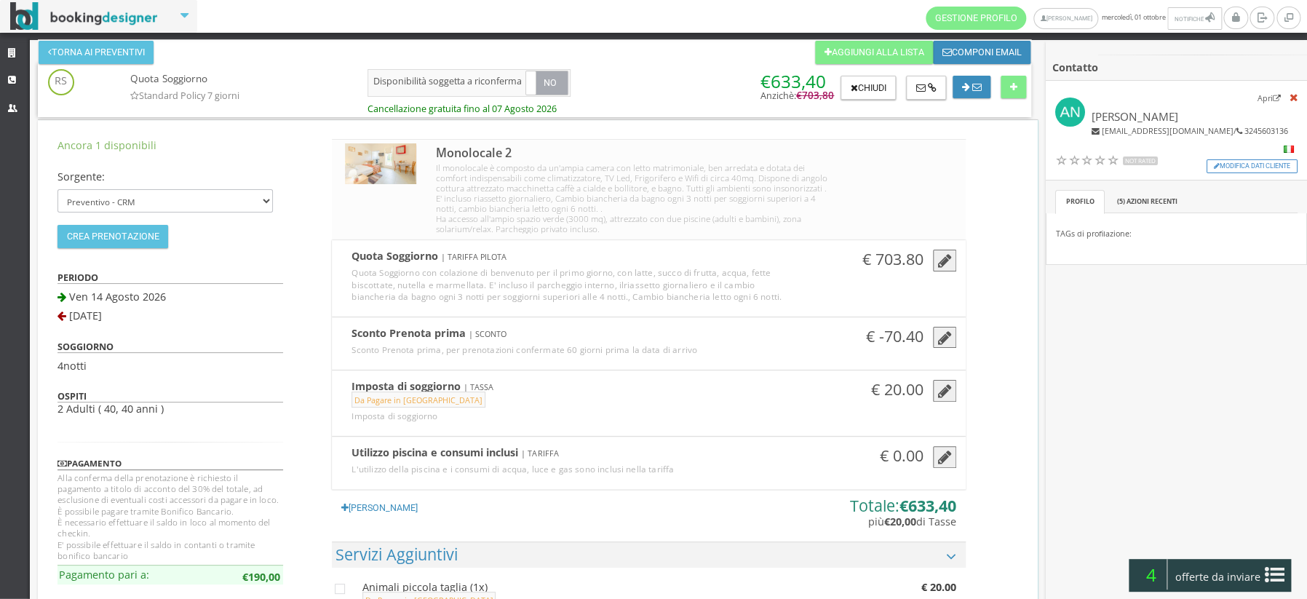
click at [938, 263] on icon "button" at bounding box center [944, 261] width 14 height 16
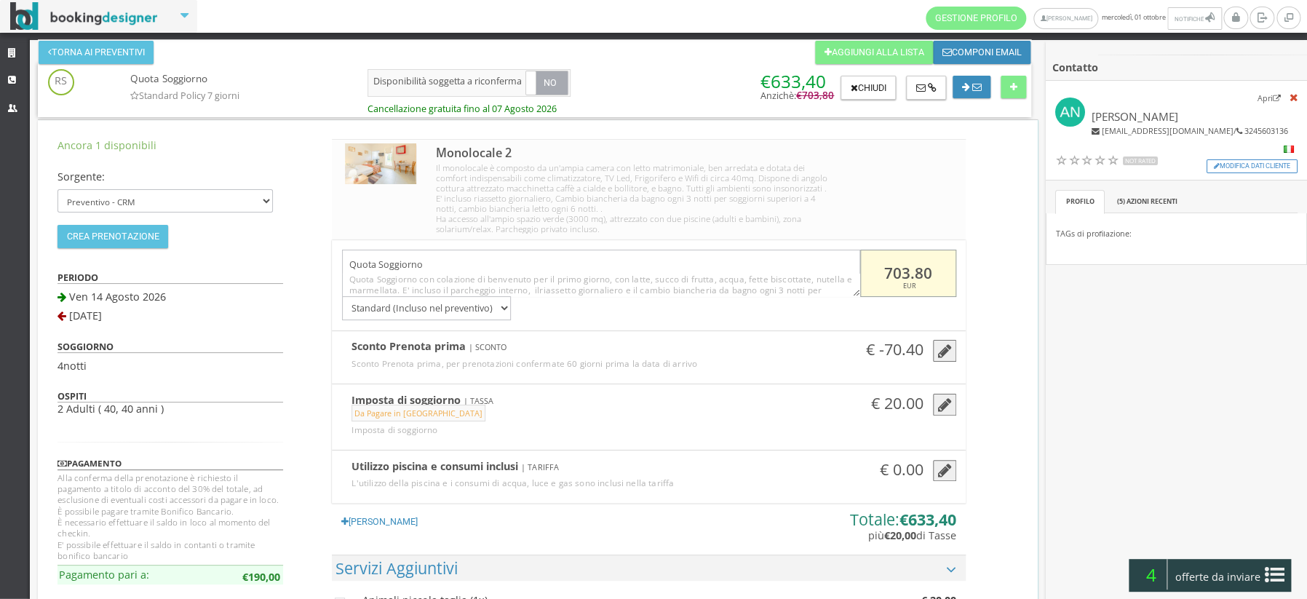
click at [934, 272] on input "703.80" at bounding box center [908, 273] width 96 height 47
type input "7"
type input "675"
click at [939, 350] on icon "button" at bounding box center [944, 351] width 14 height 16
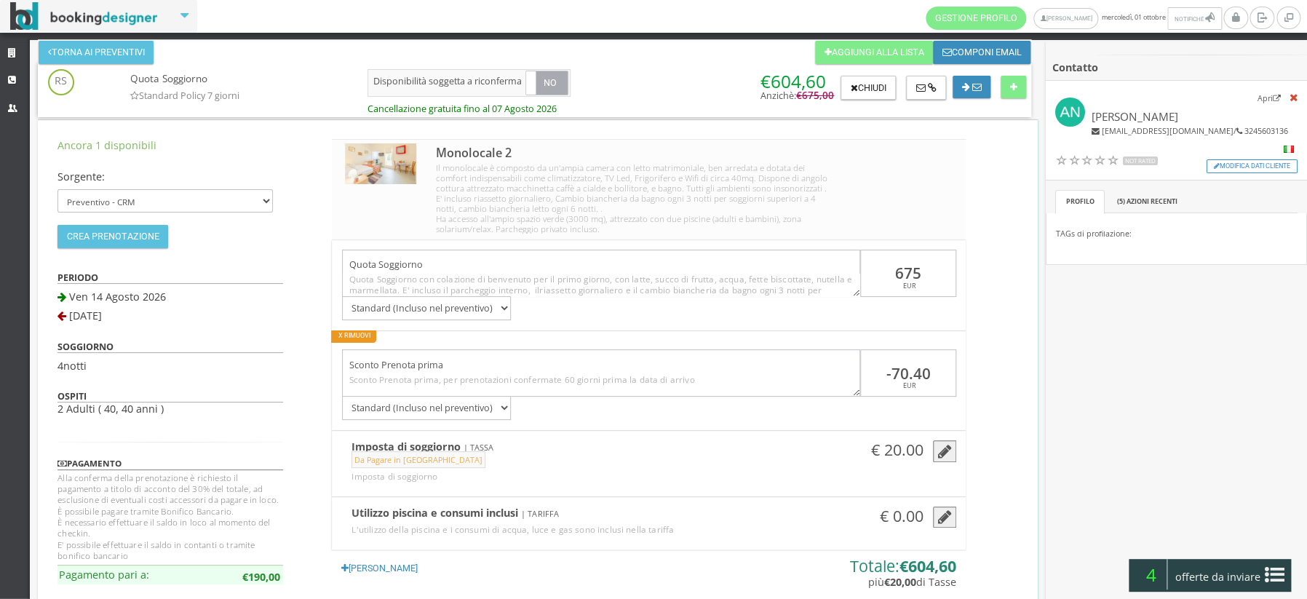
click at [365, 332] on button "X Rimuovi" at bounding box center [353, 336] width 45 height 12
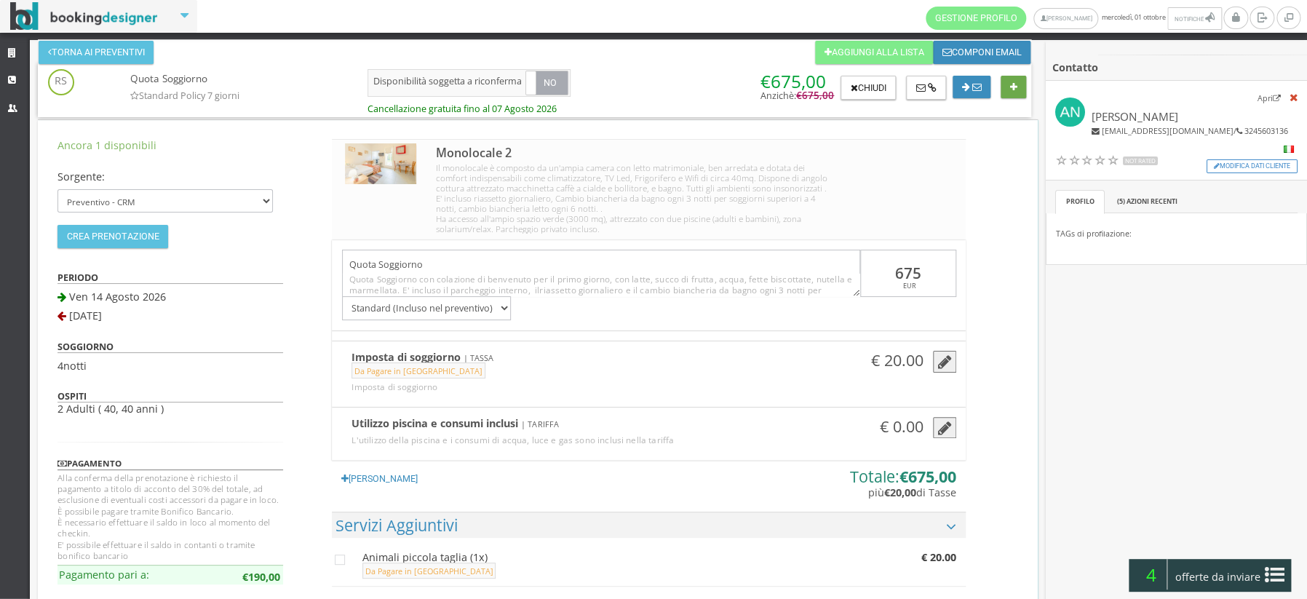
click at [1006, 88] on button at bounding box center [1013, 87] width 25 height 23
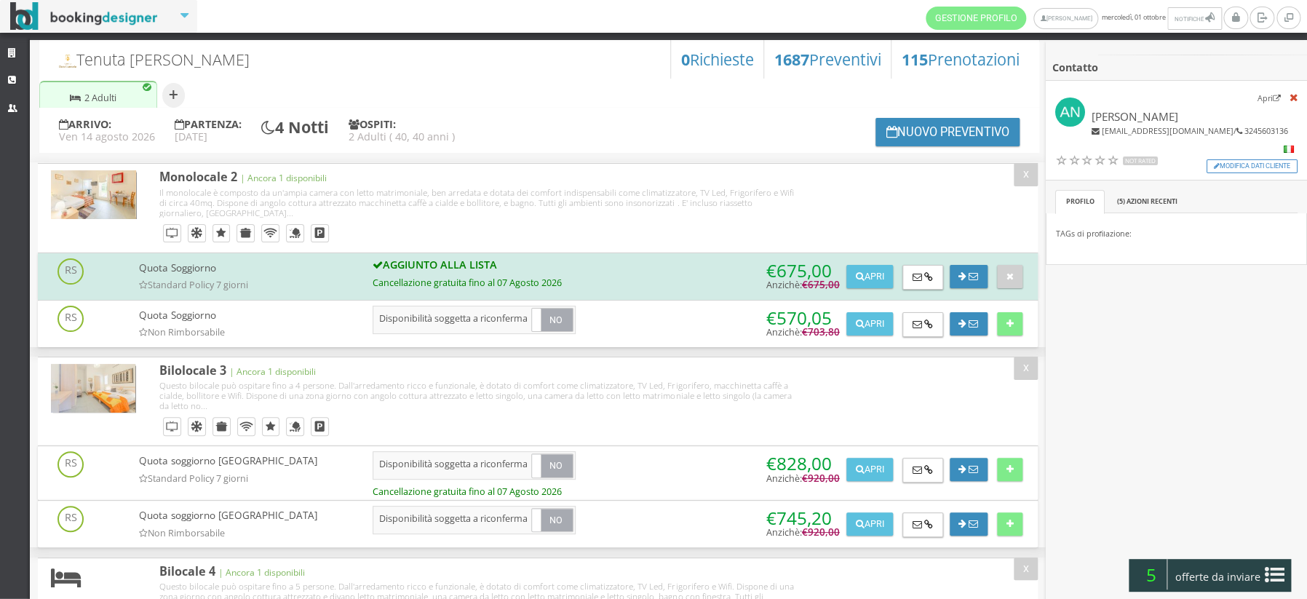
click at [1209, 573] on span "offerte da inviare" at bounding box center [1217, 576] width 95 height 23
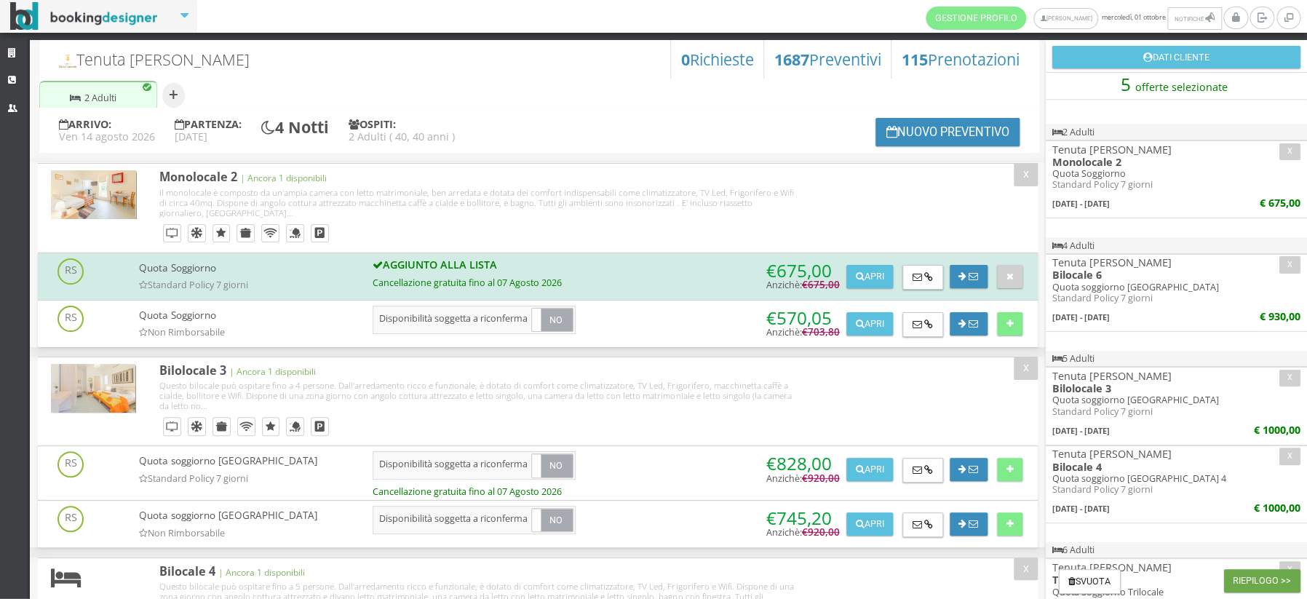
click at [1246, 576] on button "Riepilogo >>" at bounding box center [1262, 580] width 76 height 23
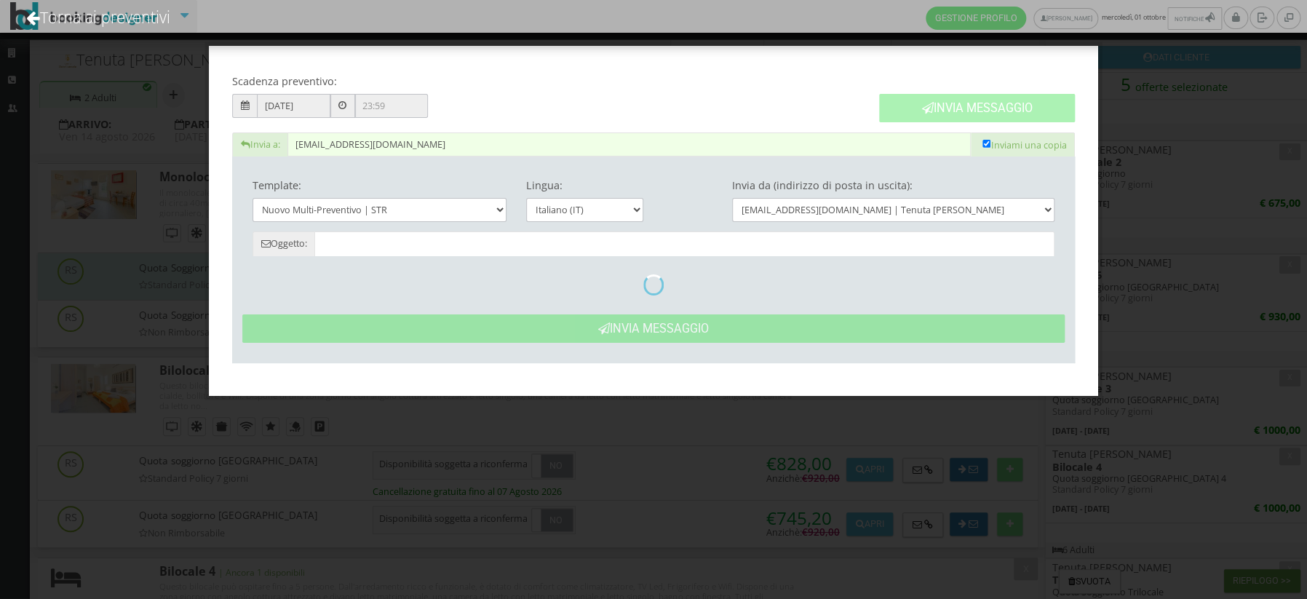
type input "Tenuta [PERSON_NAME]: Preventivo - [PERSON_NAME]"
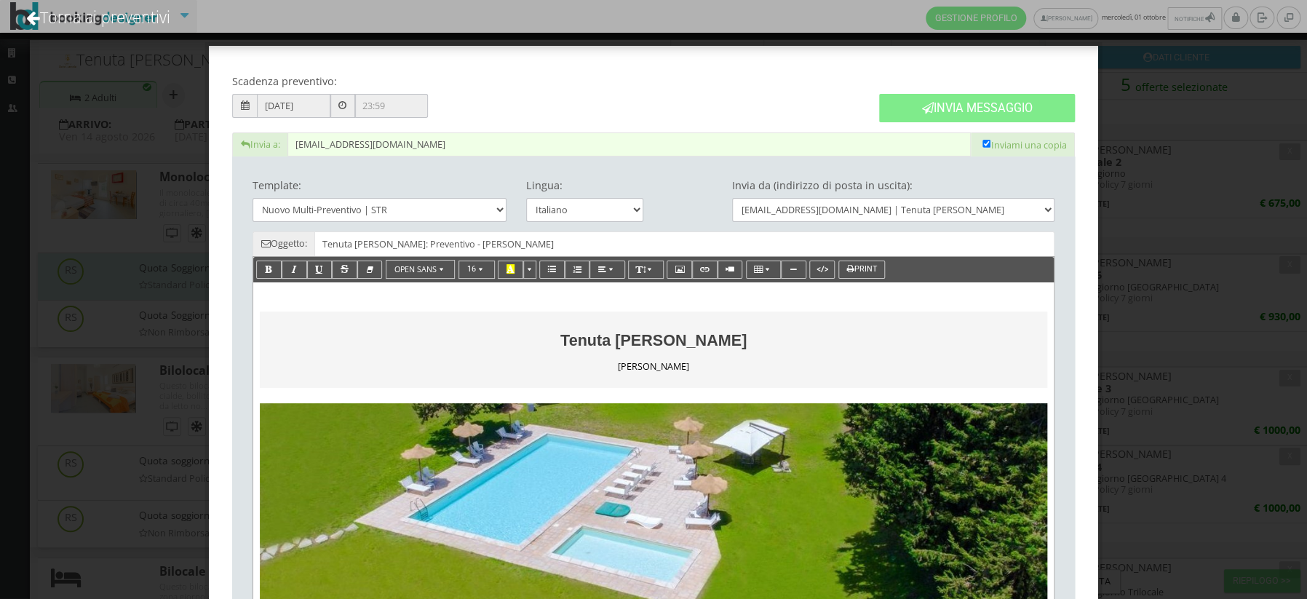
click at [301, 106] on input "[DATE]" at bounding box center [293, 106] width 73 height 24
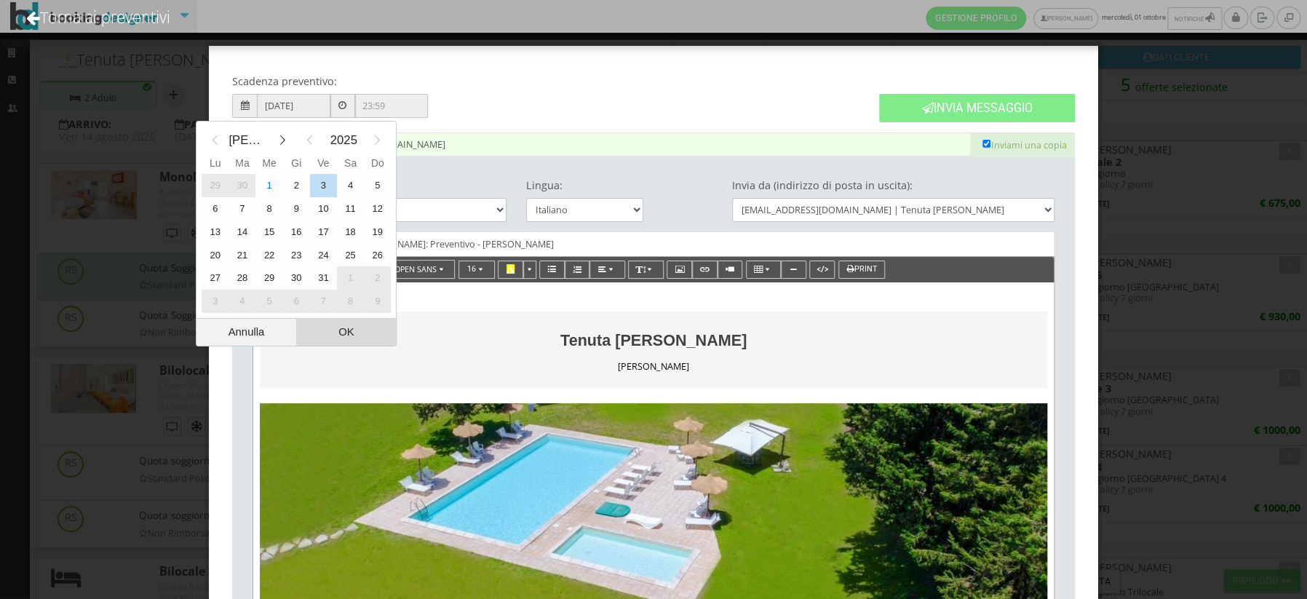
click at [358, 330] on div "OK" at bounding box center [346, 332] width 100 height 27
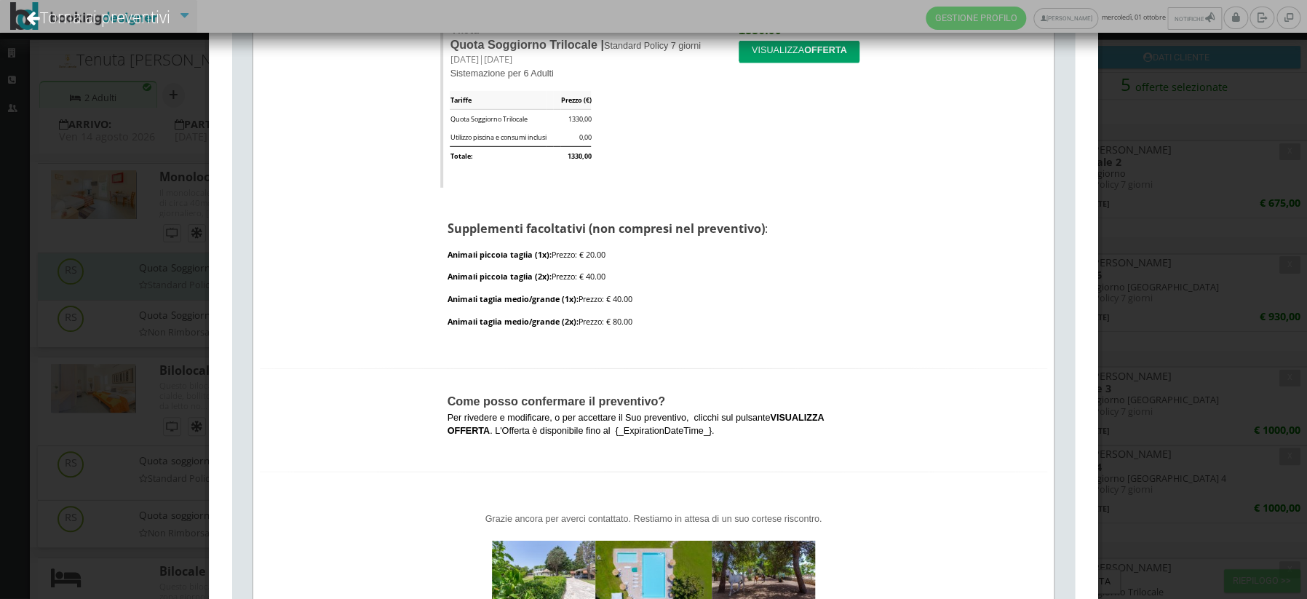
scroll to position [2658, 0]
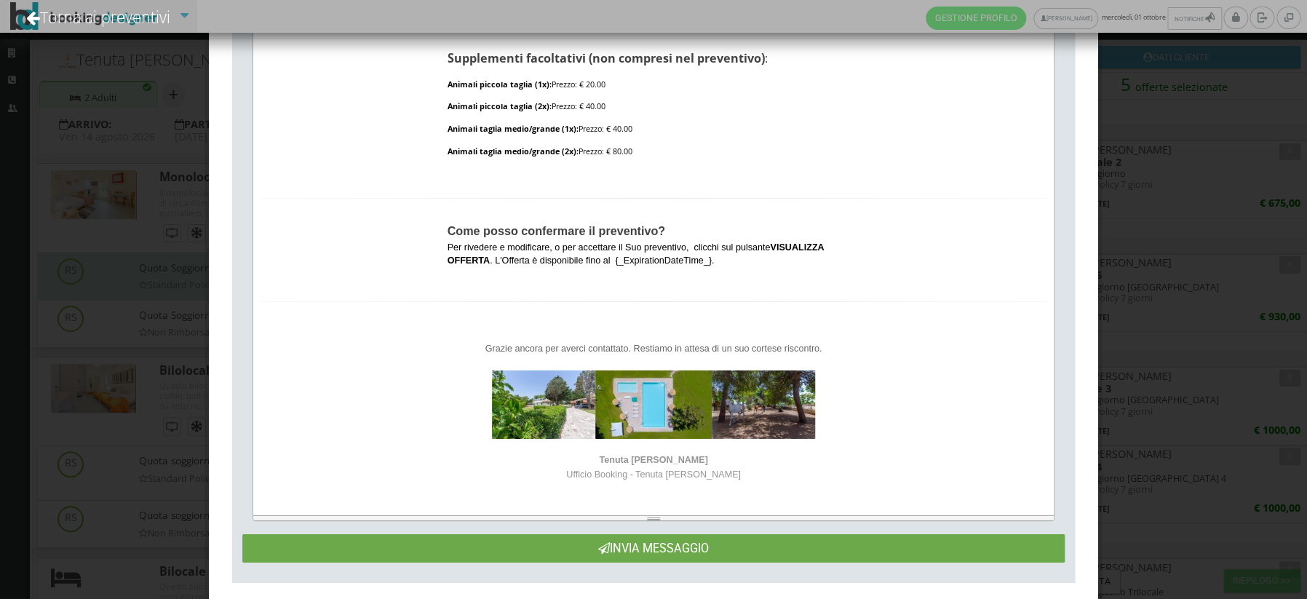
click at [758, 534] on button "Invia Messaggio" at bounding box center [653, 548] width 822 height 28
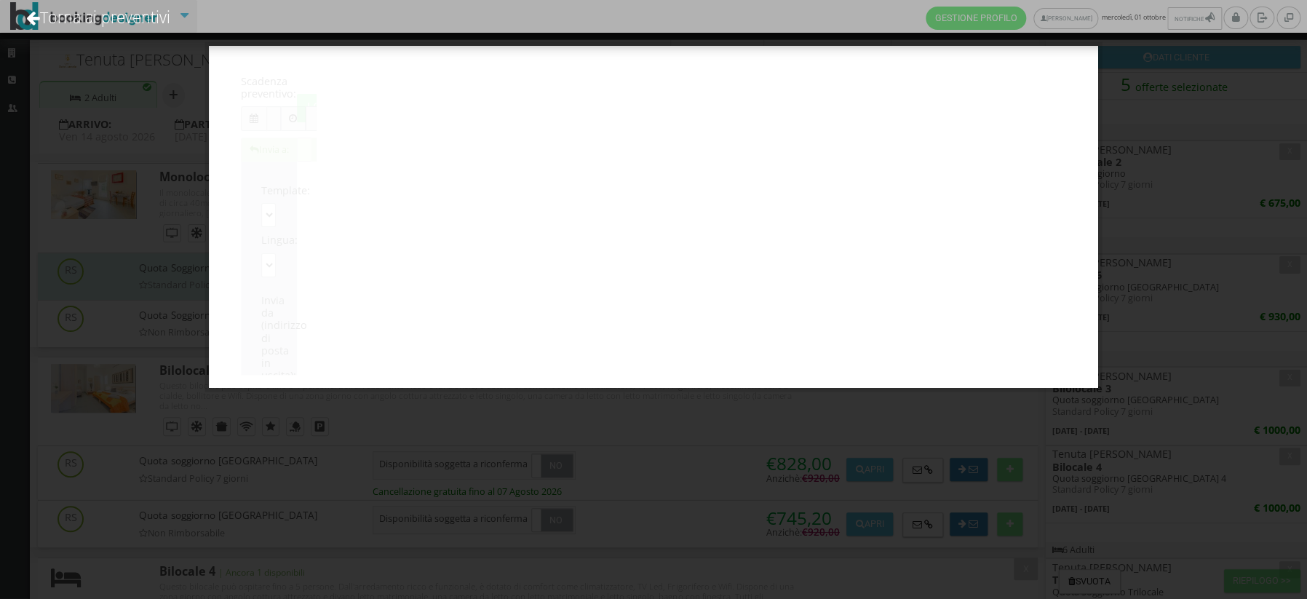
scroll to position [0, 0]
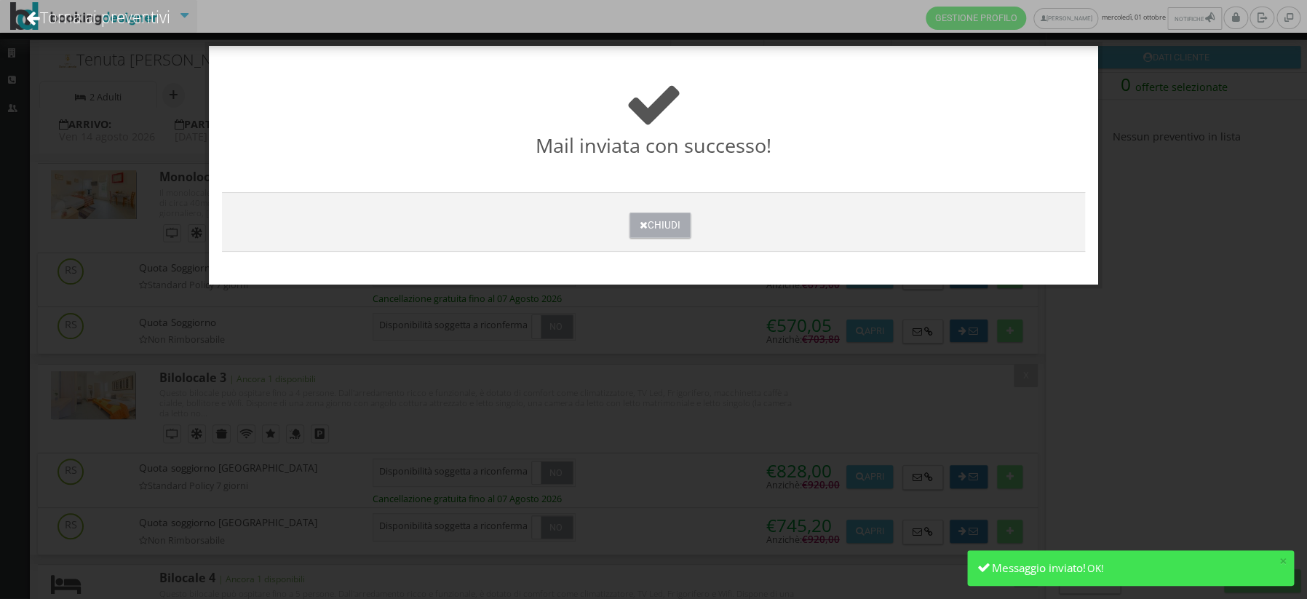
click at [661, 223] on button "Chiudi" at bounding box center [659, 224] width 60 height 25
